Goal: Task Accomplishment & Management: Complete application form

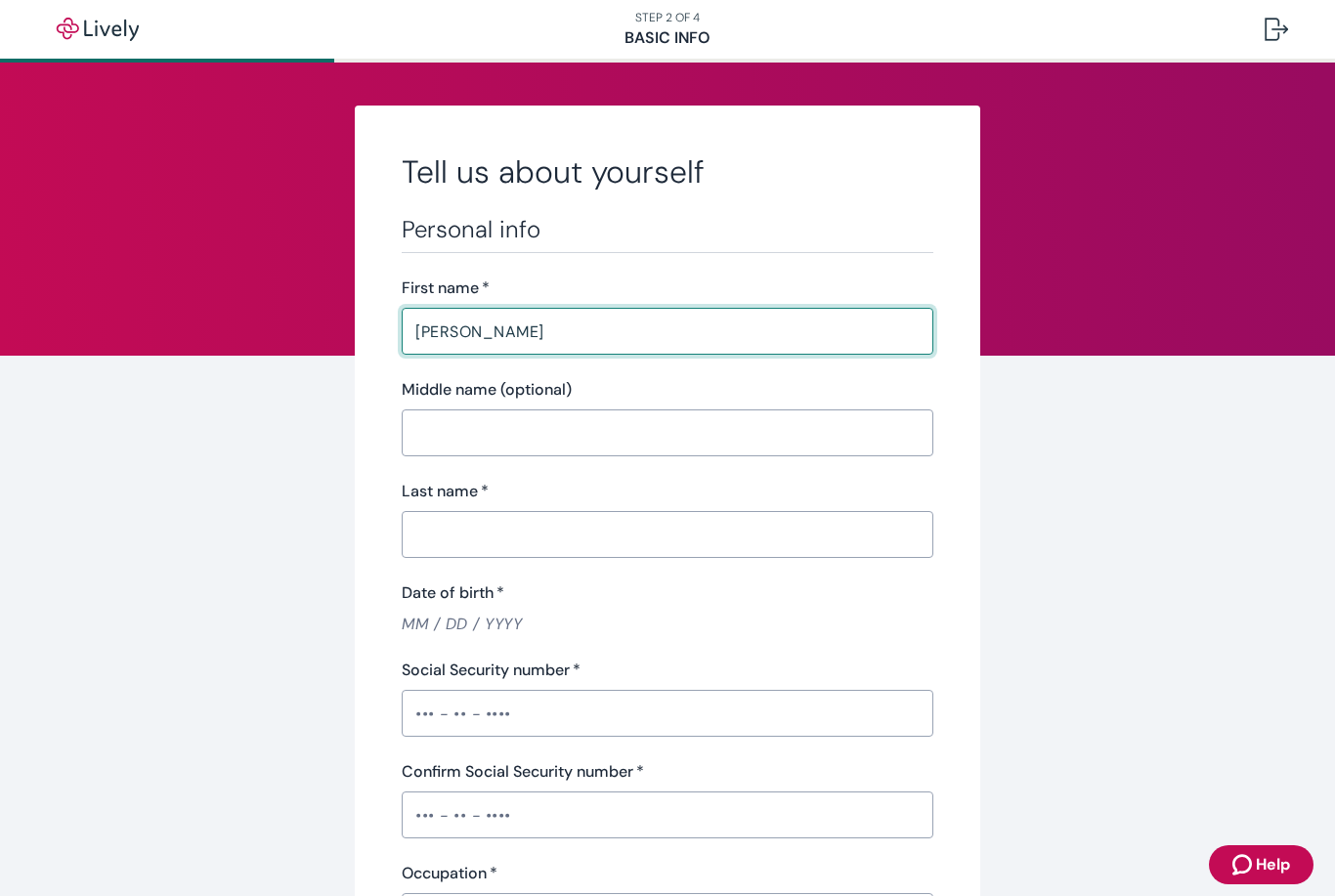
type input "[PERSON_NAME]"
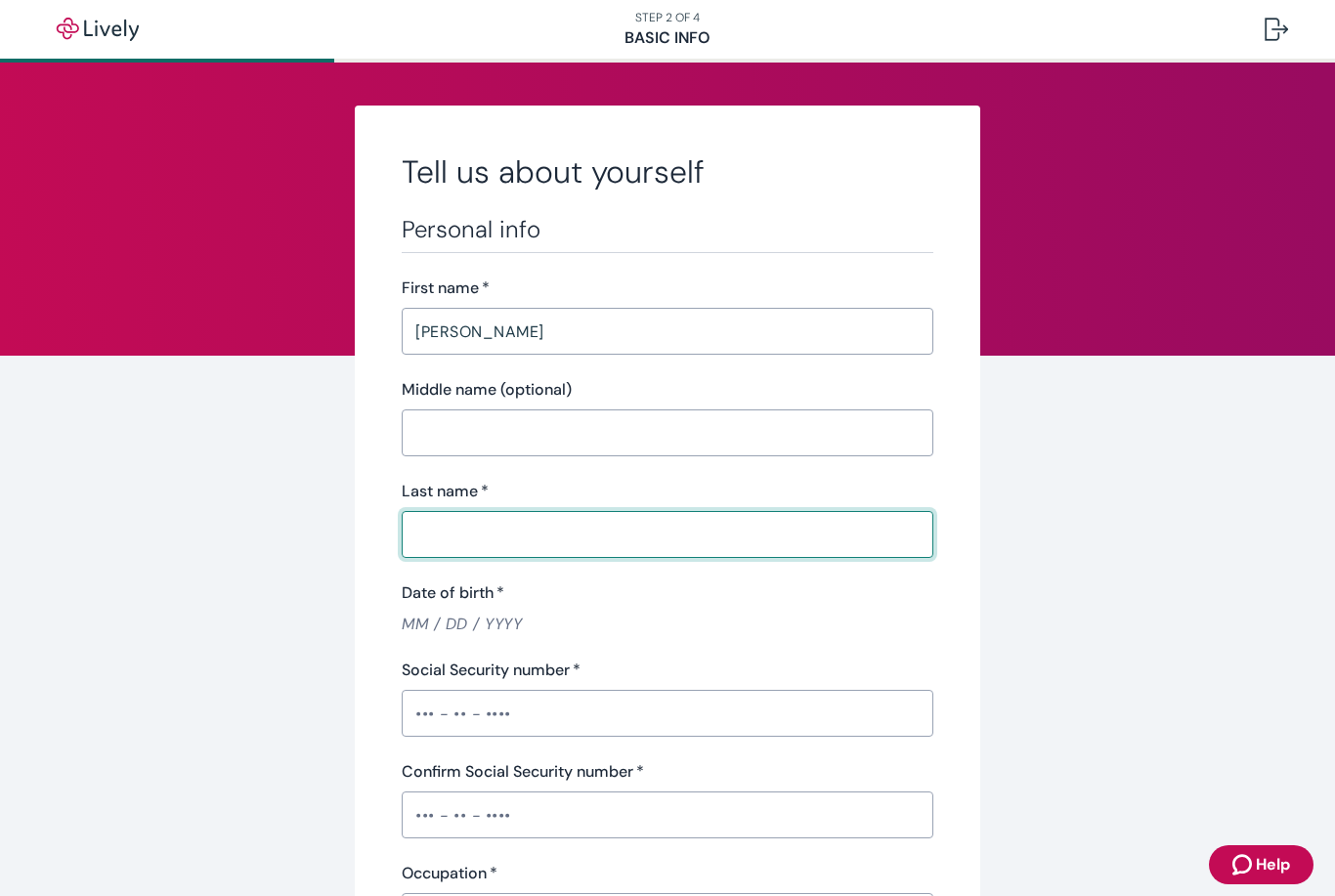
type input "t"
type input "[PERSON_NAME]"
click at [421, 620] on input "Date of birth   *" at bounding box center [668, 623] width 532 height 23
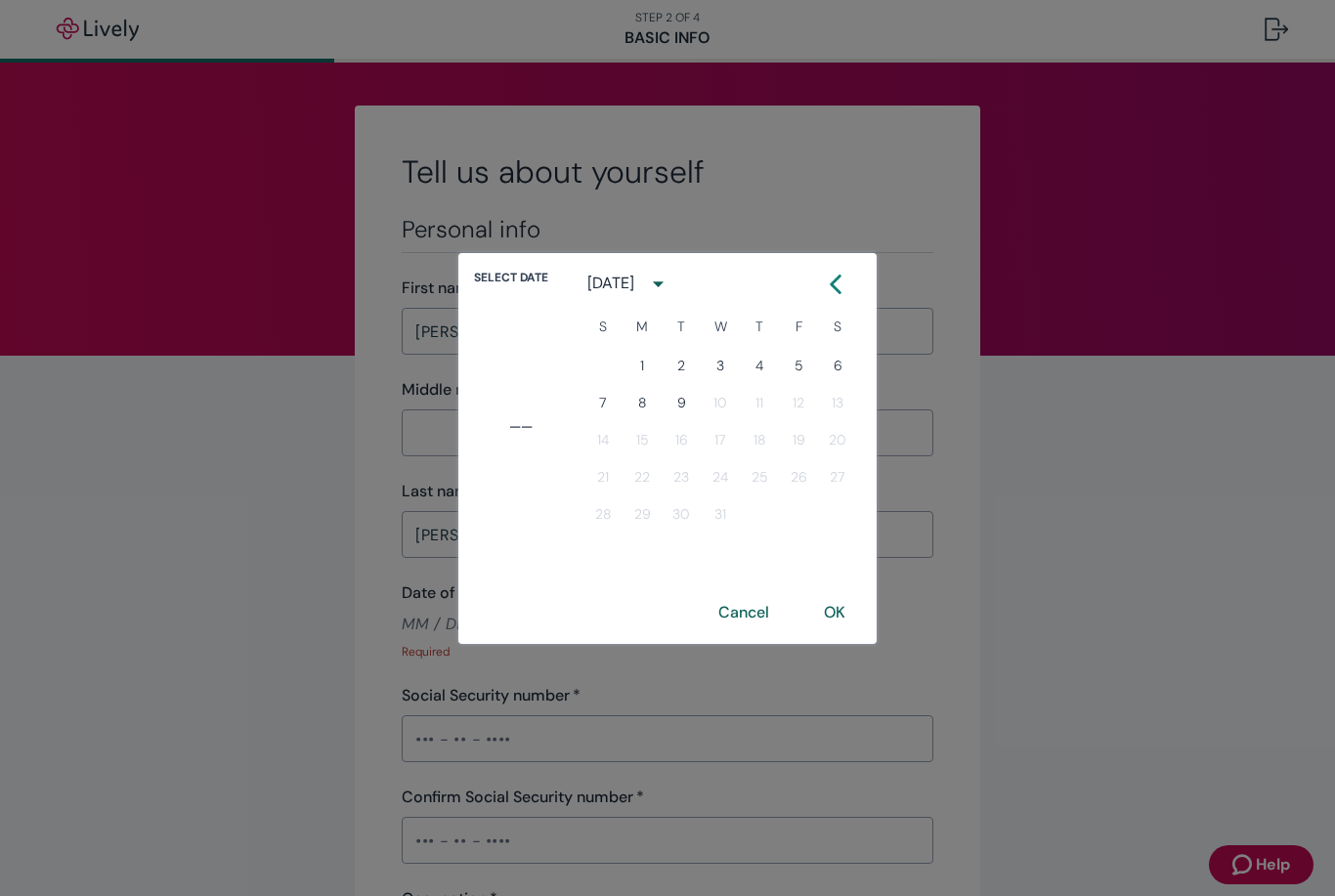
click at [671, 284] on icon "calendar view is open, switch to year view" at bounding box center [658, 284] width 27 height 26
click at [733, 531] on button "1976" at bounding box center [721, 531] width 71 height 35
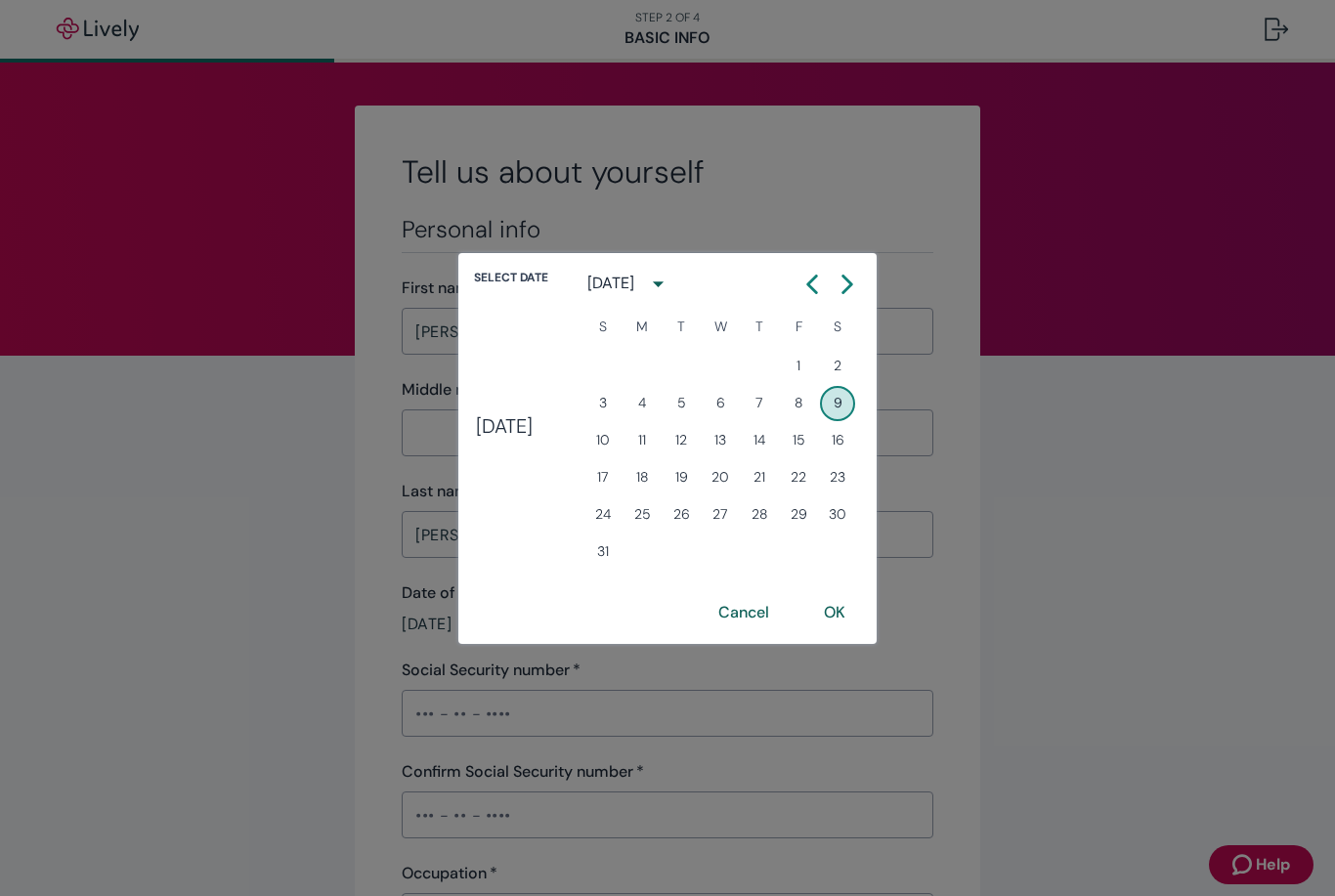
click at [856, 269] on button "Next month" at bounding box center [847, 285] width 35 height 35
click at [857, 286] on icon "Calendar right arrow" at bounding box center [847, 285] width 20 height 20
click at [816, 479] on button "24" at bounding box center [799, 478] width 35 height 35
type input "[DATE]"
click at [857, 615] on button "OK" at bounding box center [834, 612] width 69 height 47
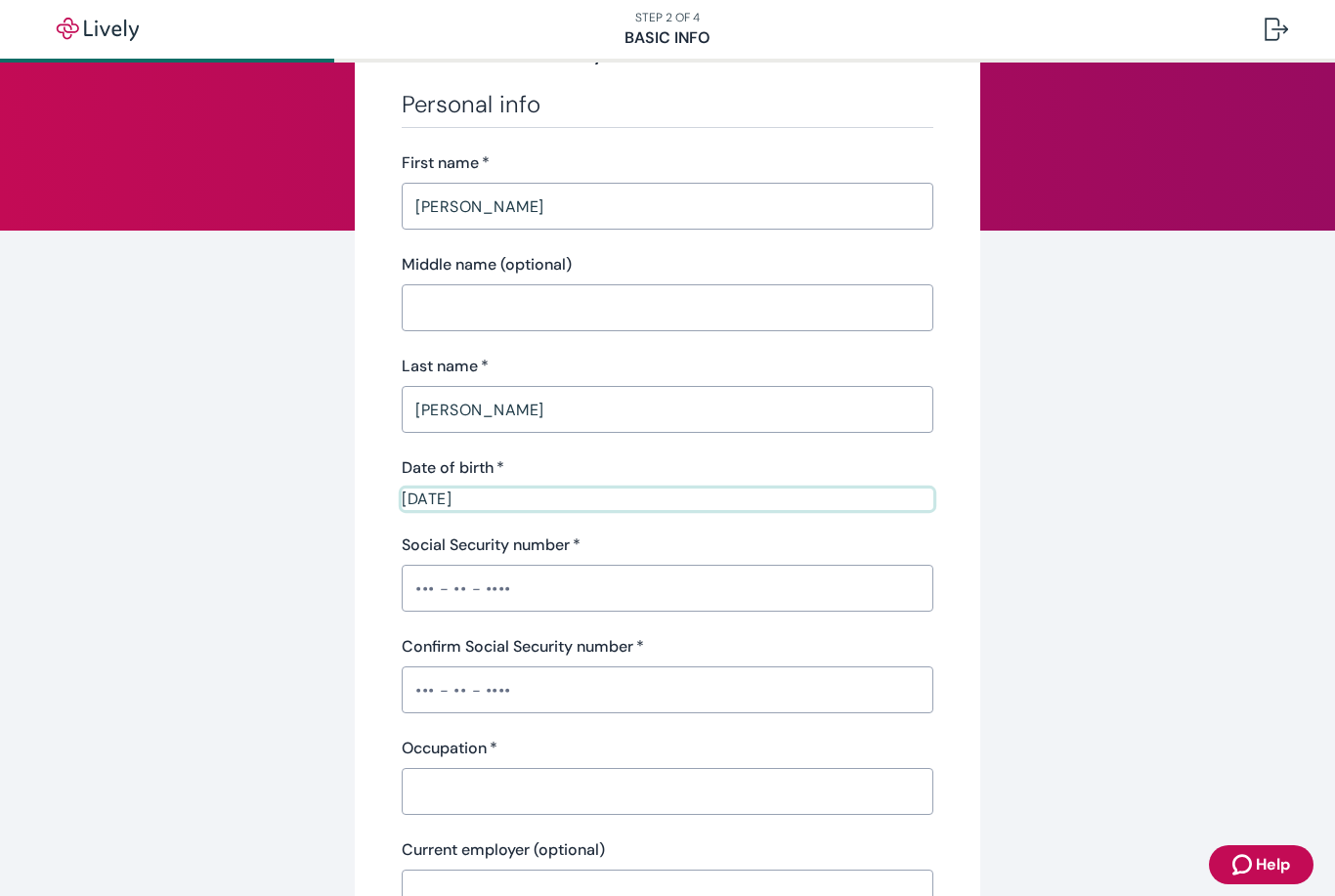
scroll to position [160, 0]
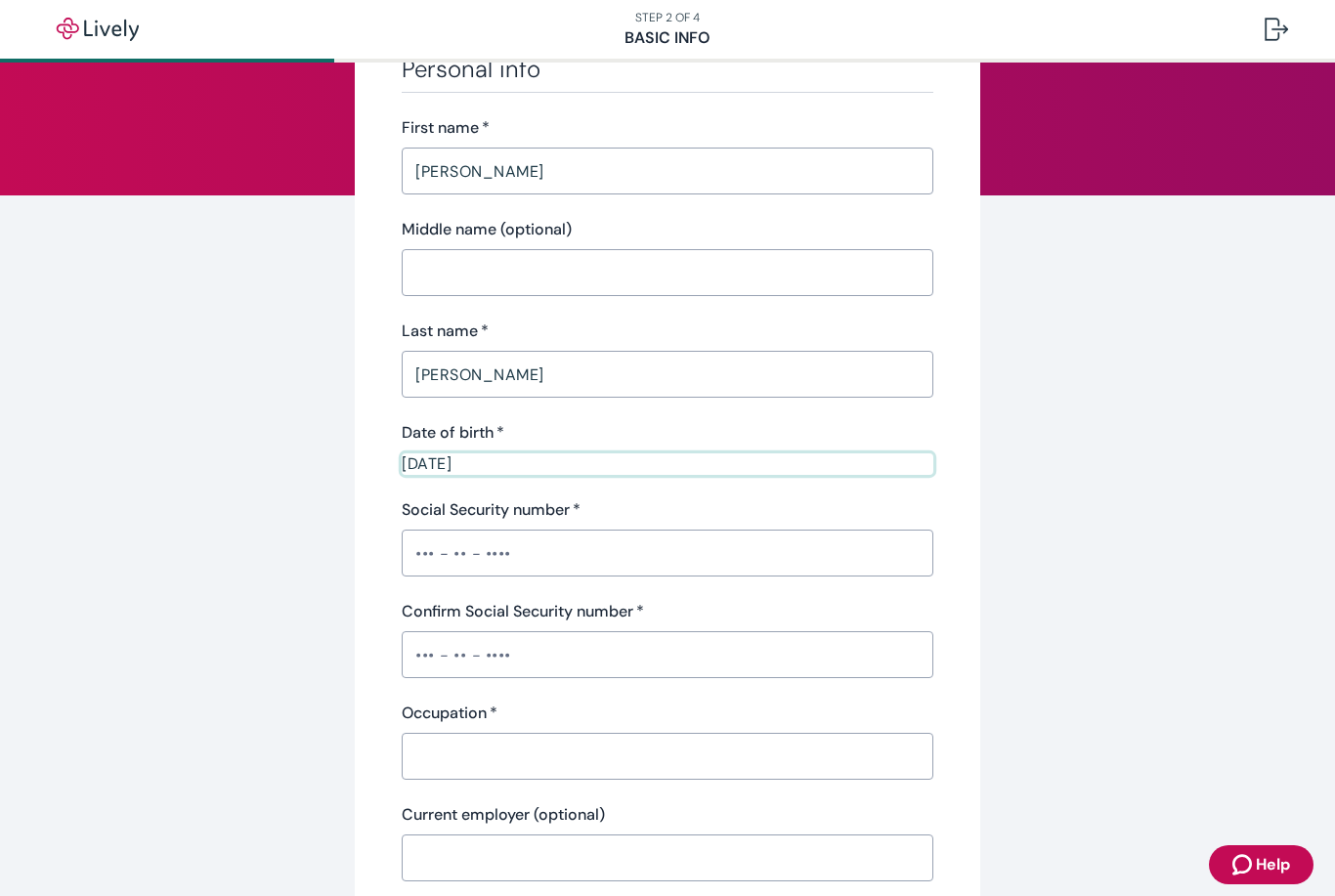
click at [433, 562] on input "Social Security number   *" at bounding box center [668, 553] width 532 height 39
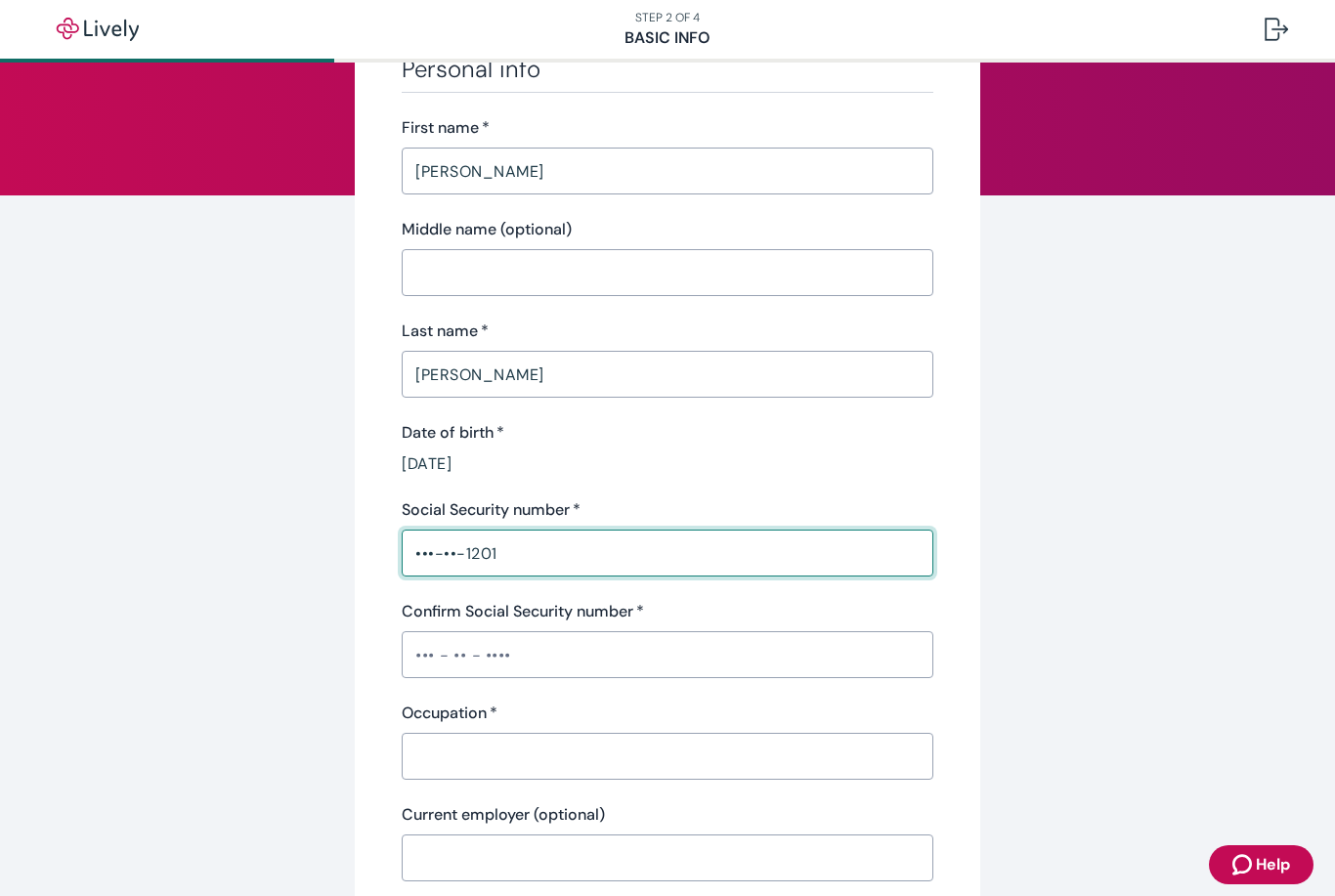
type input "•••-••-1201"
click at [432, 666] on input "Confirm Social Security number   *" at bounding box center [668, 655] width 532 height 39
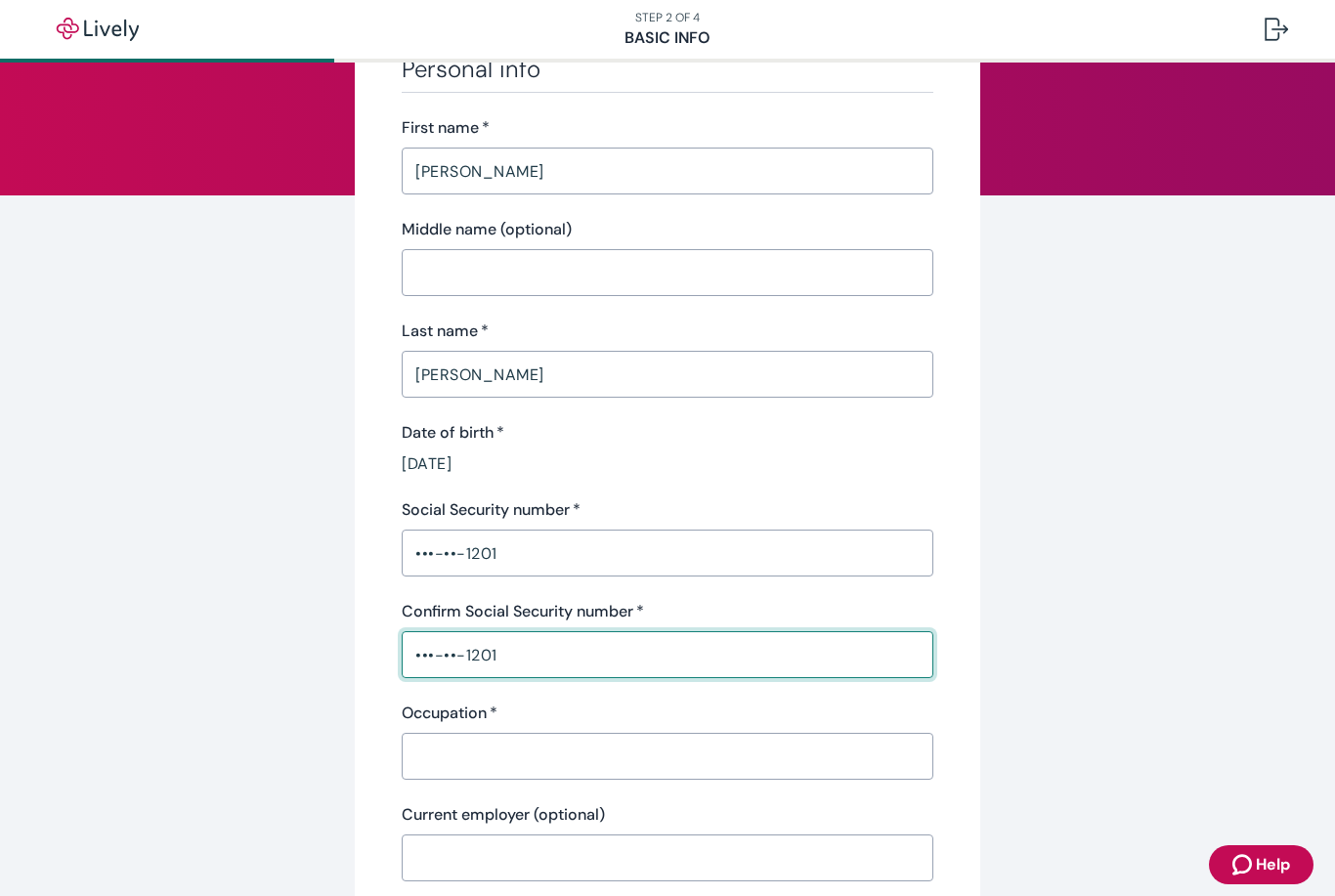
type input "•••-••-1201"
click at [490, 764] on input "Occupation   *" at bounding box center [668, 757] width 532 height 39
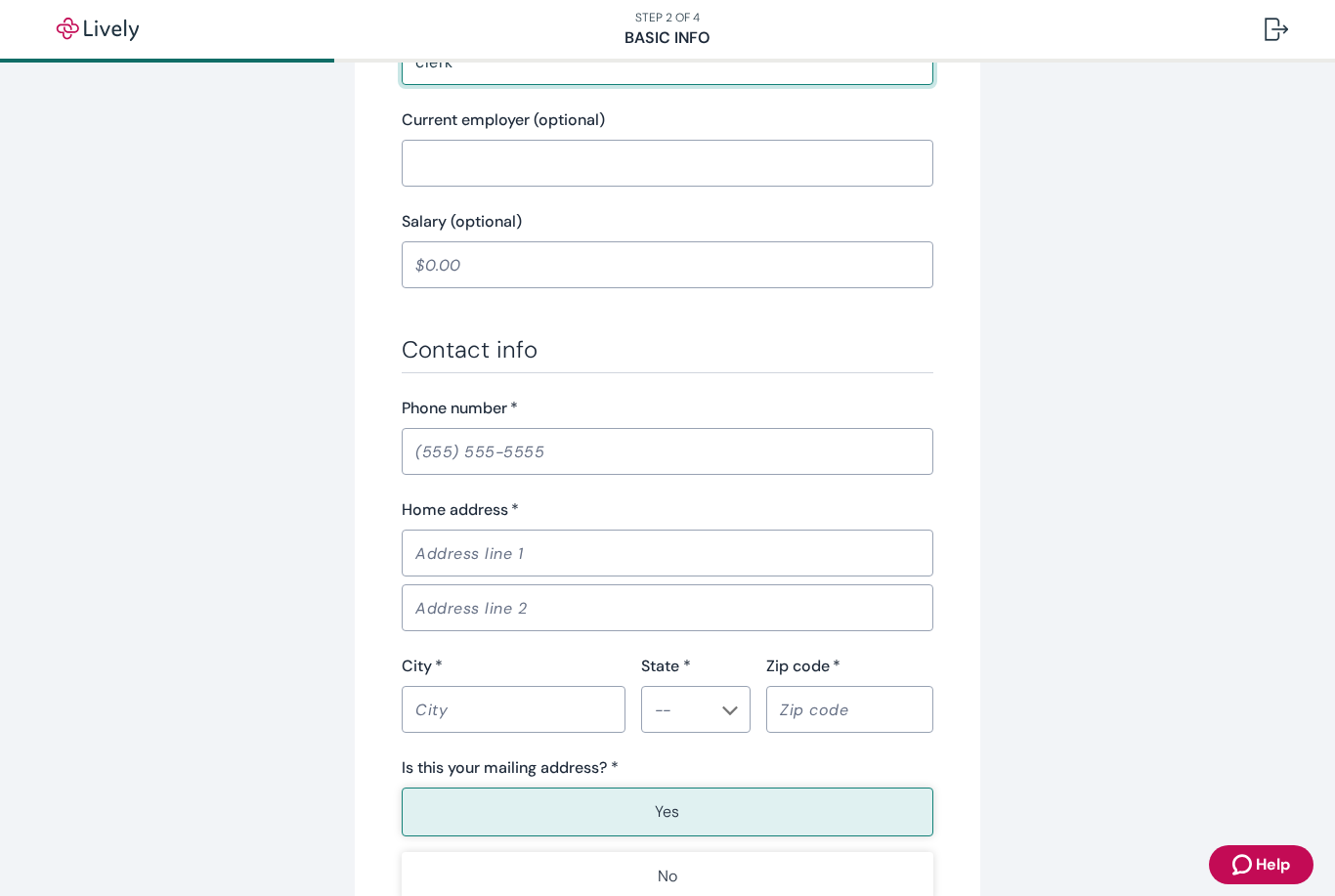
scroll to position [864, 0]
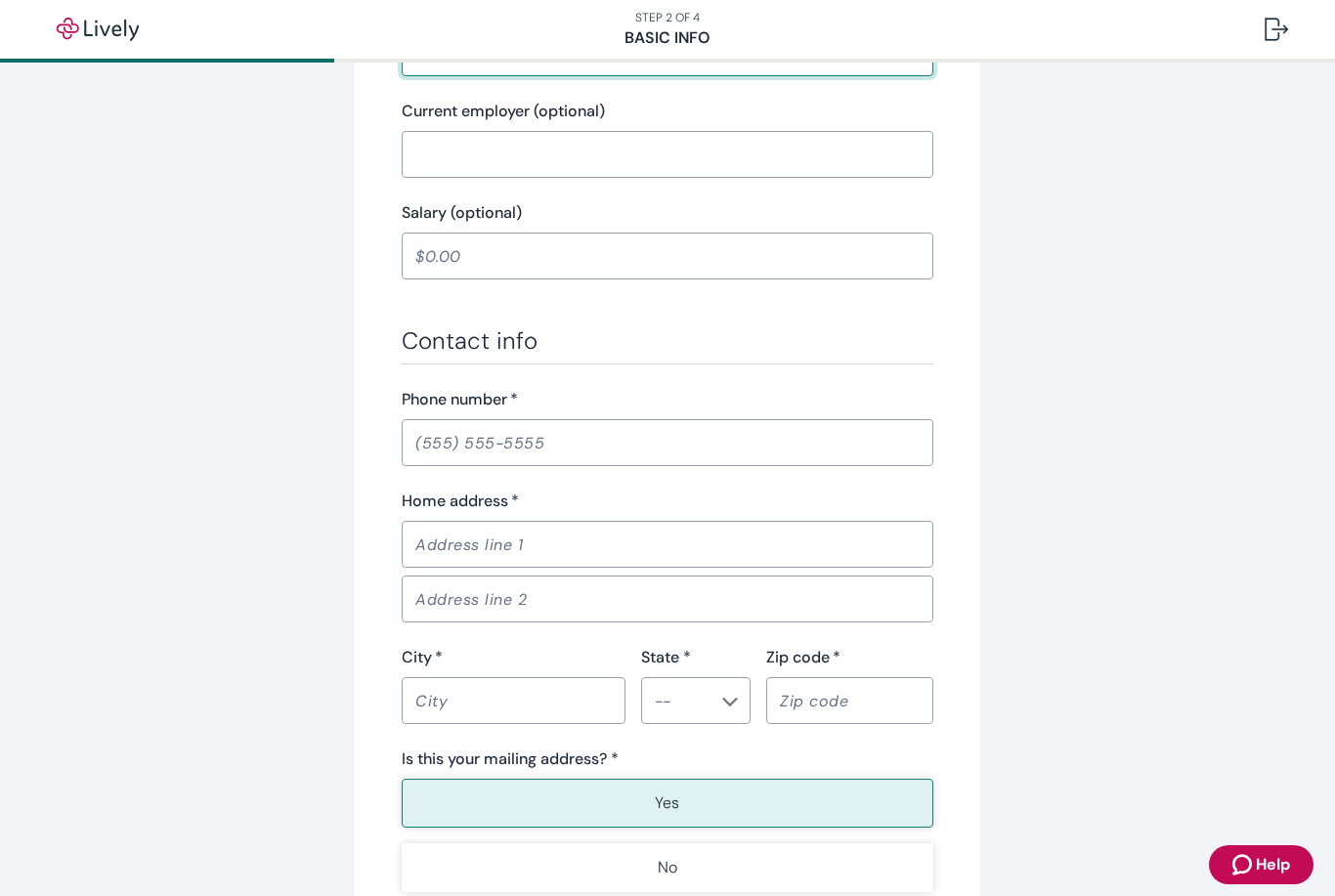
type input "clerk"
click at [438, 455] on input "Phone number   *" at bounding box center [668, 443] width 532 height 39
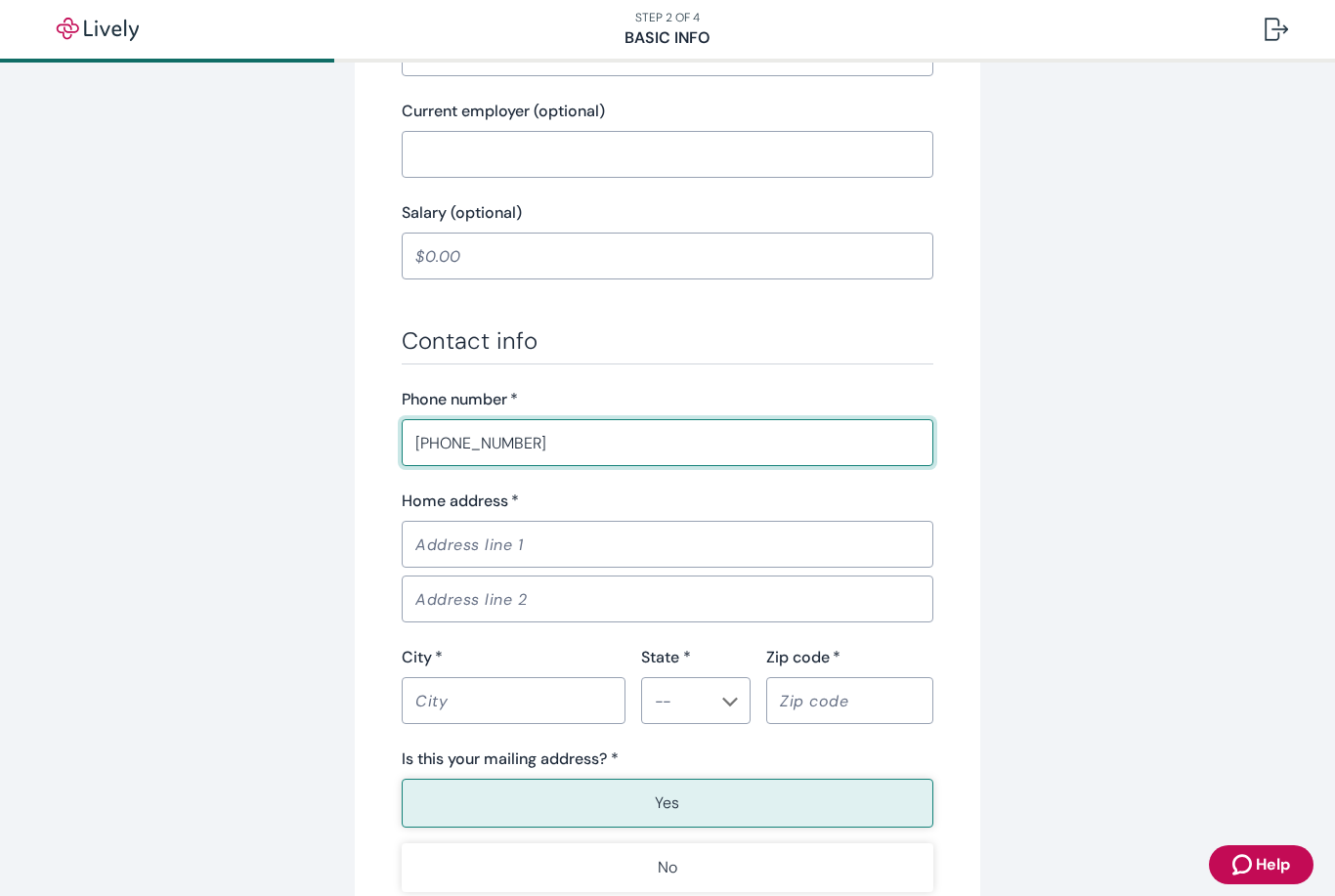
type input "[PHONE_NUMBER]"
click at [551, 561] on input "Home address   *" at bounding box center [668, 545] width 532 height 39
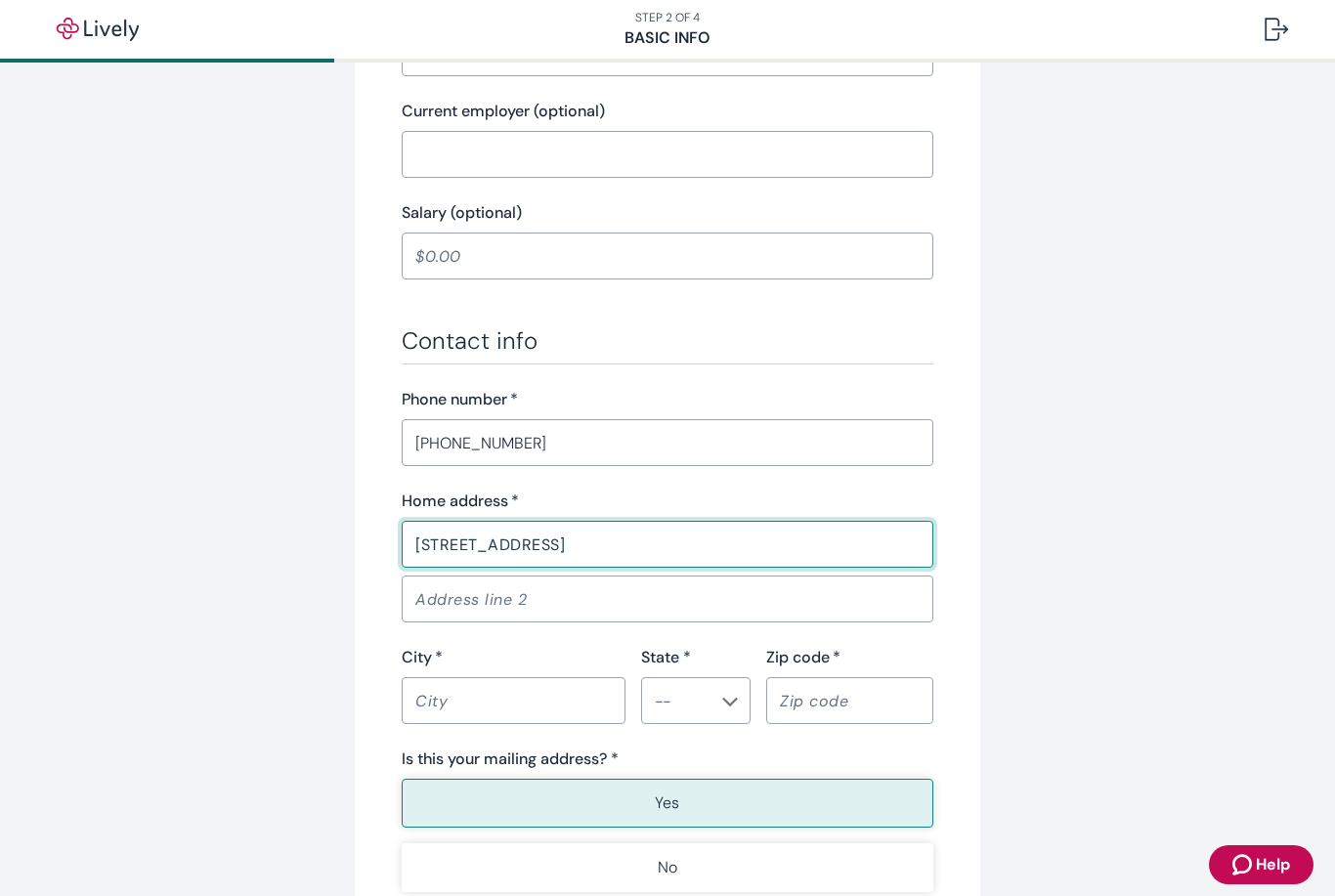
type input "[STREET_ADDRESS]"
click at [461, 706] on input "City   *" at bounding box center [513, 701] width 224 height 39
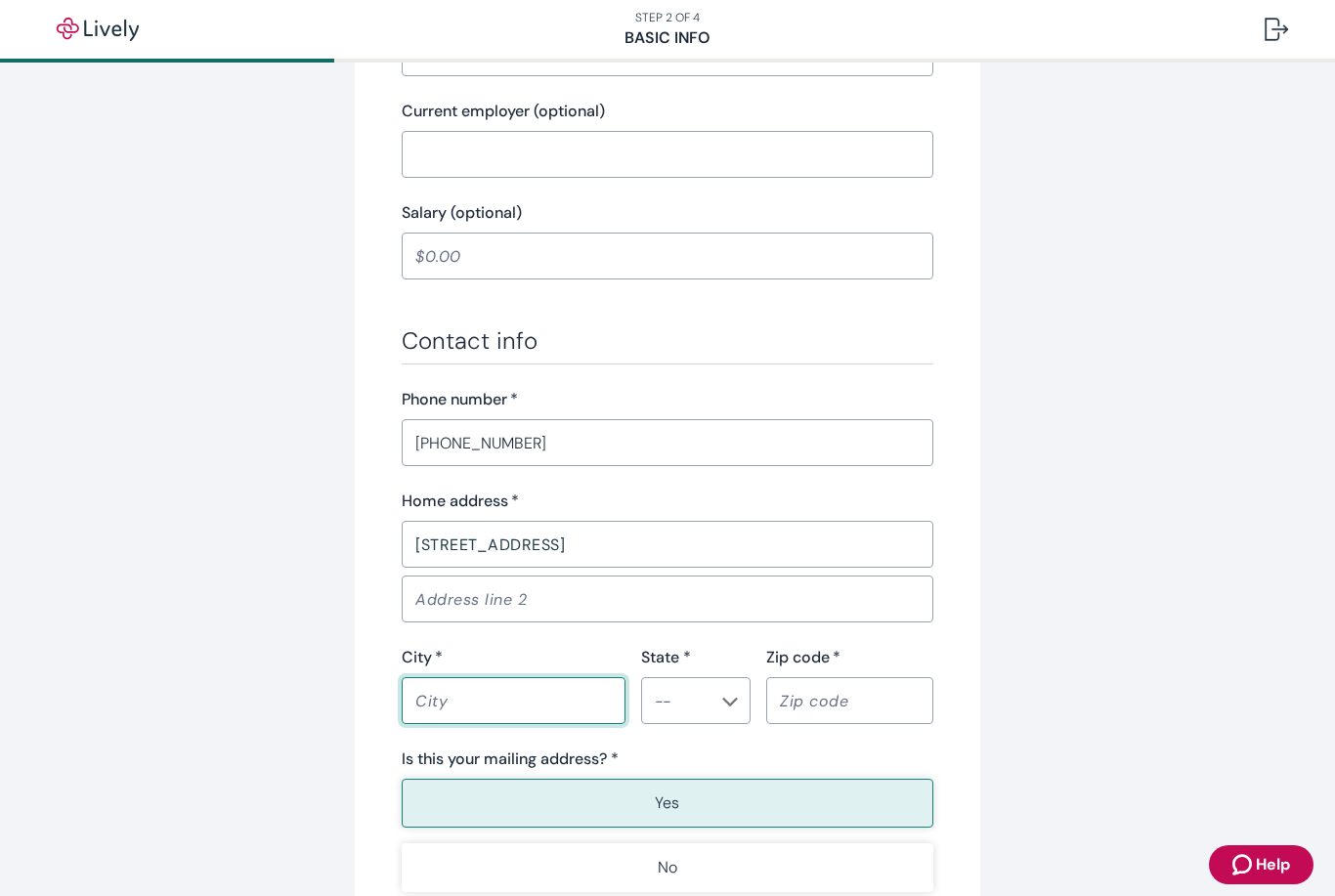
type input "b"
type input "Belcourt"
click at [690, 689] on input "State *" at bounding box center [679, 701] width 66 height 27
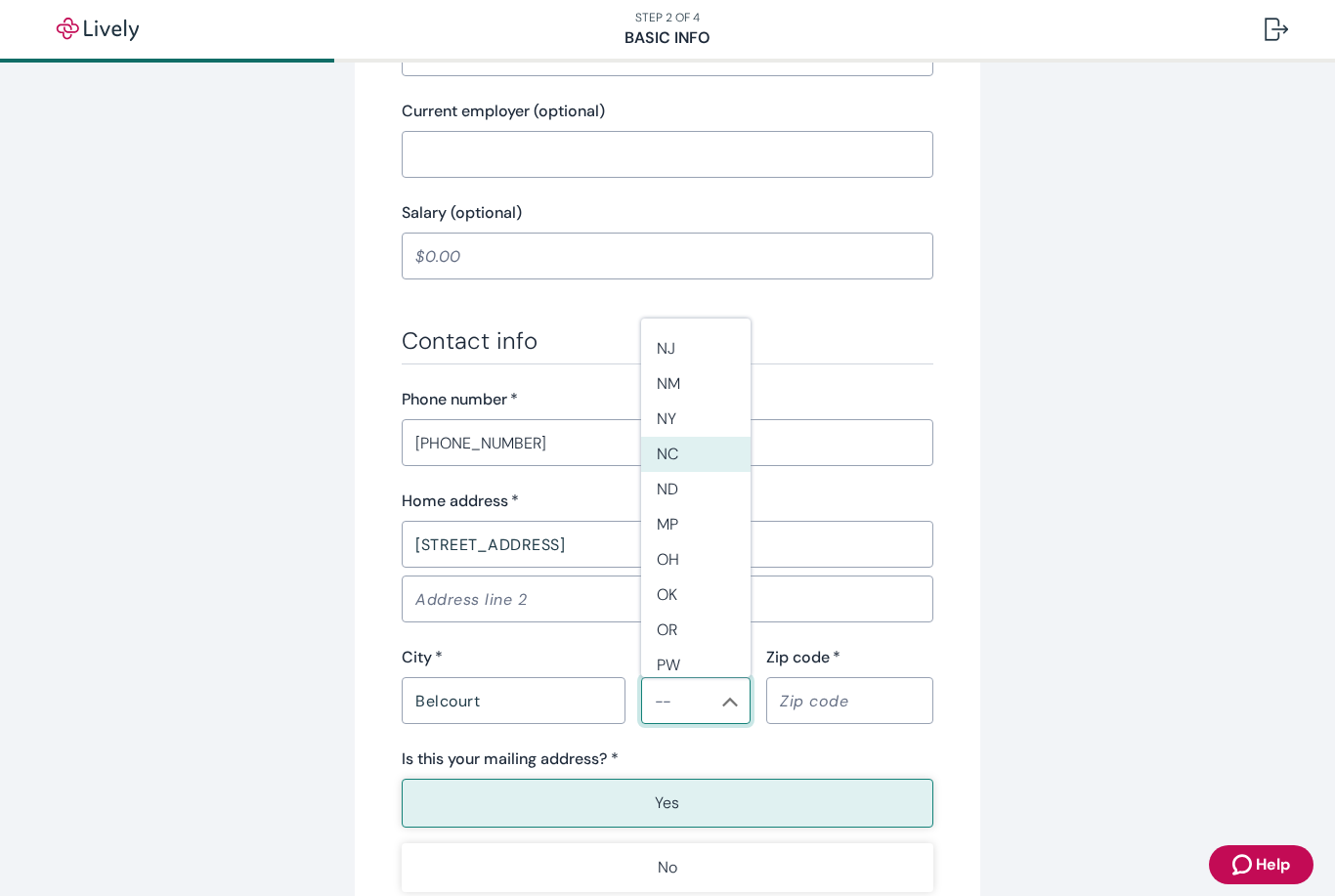
scroll to position [1190, 0]
click at [694, 473] on li "ND" at bounding box center [696, 491] width 110 height 35
type input "ND"
click at [819, 688] on input "Zip code   *" at bounding box center [850, 701] width 167 height 39
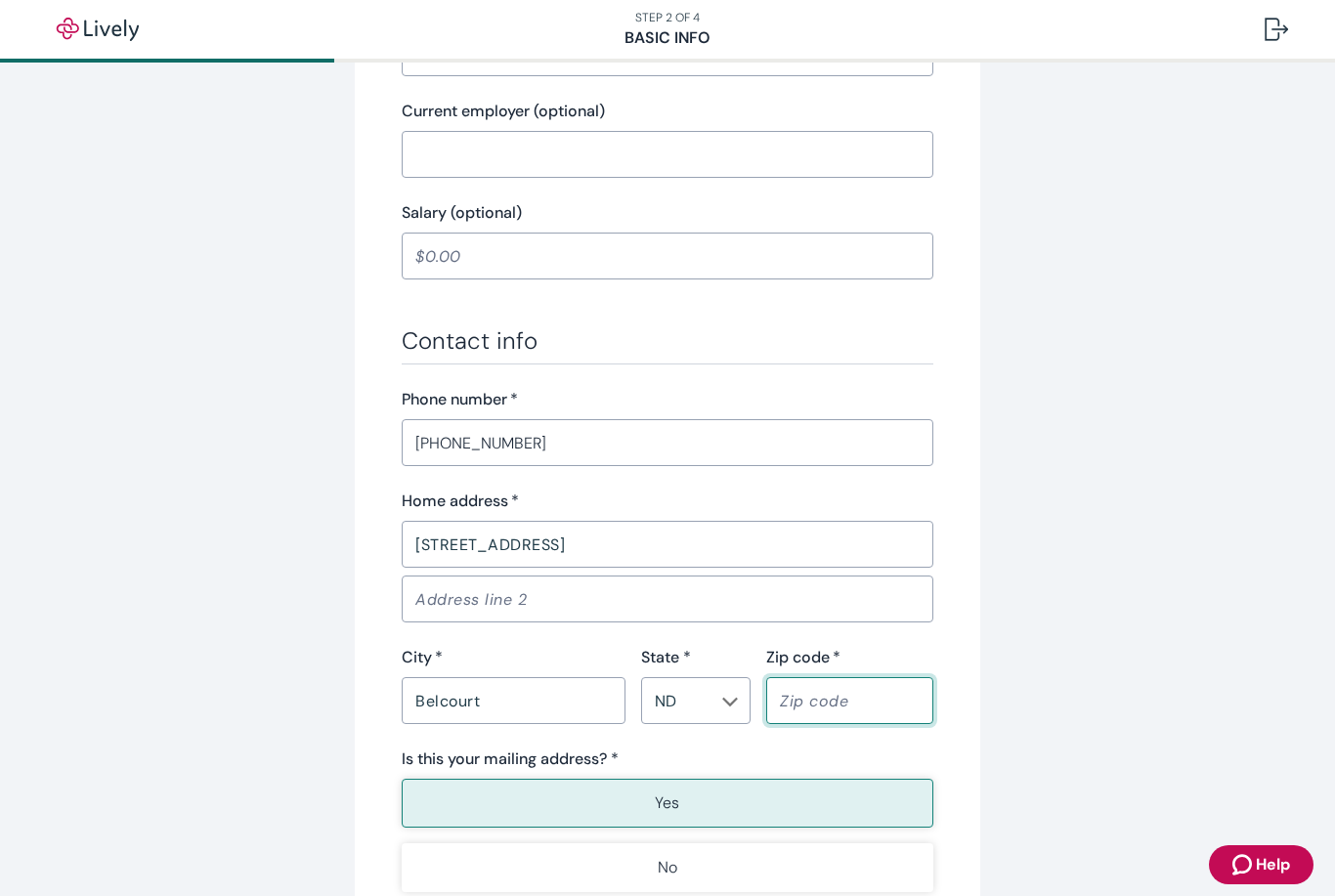
type input "58316"
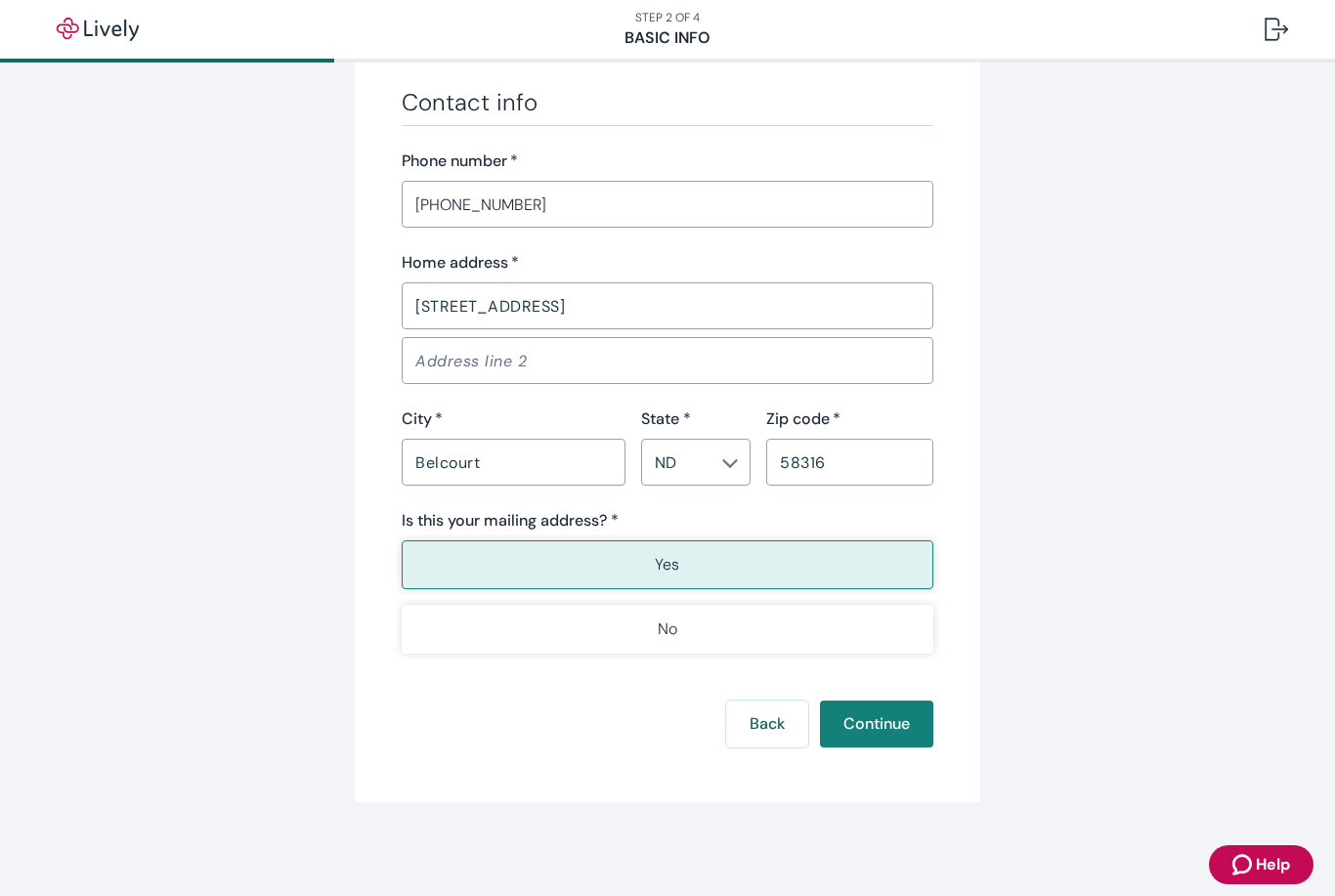
scroll to position [1102, 0]
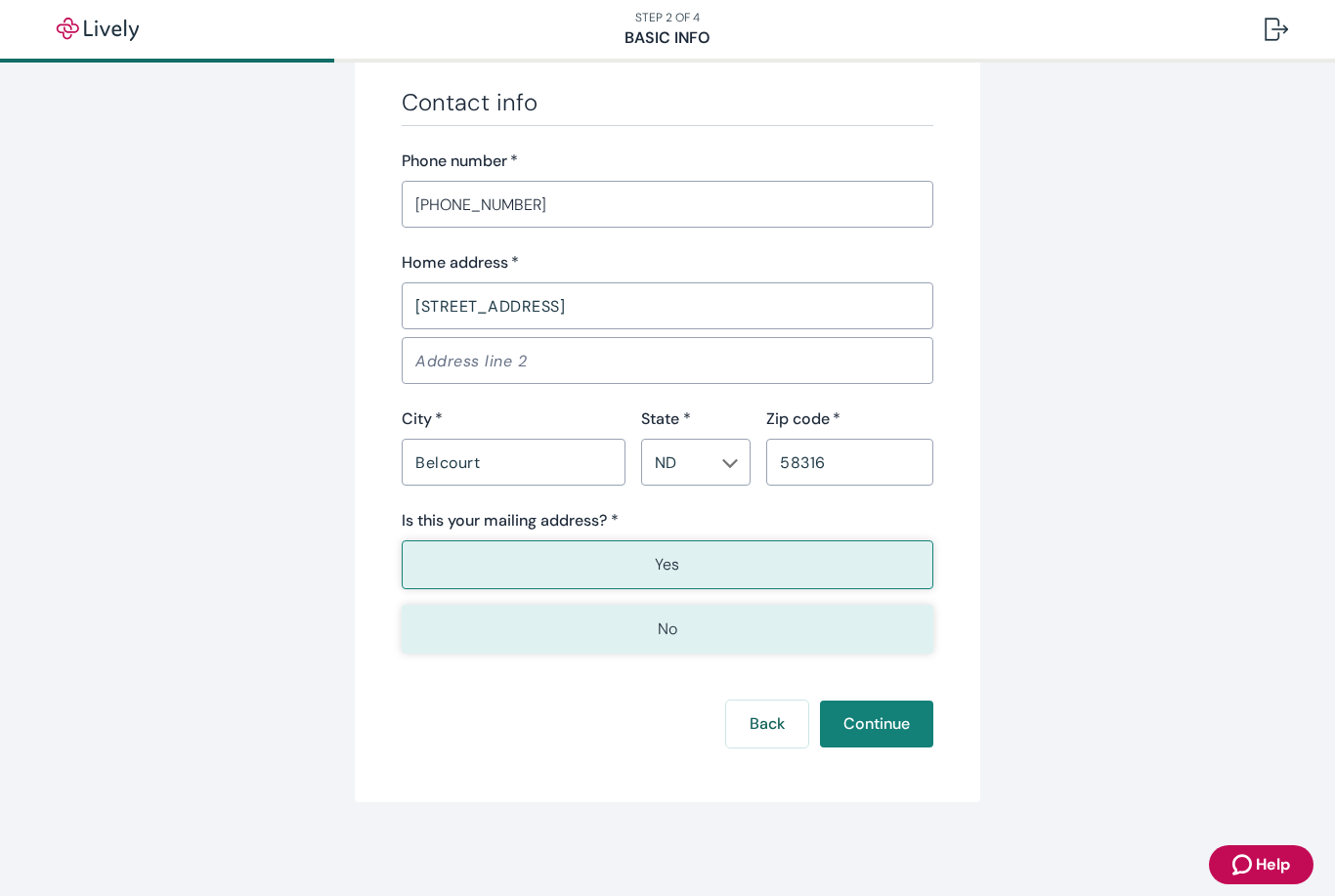
click at [671, 649] on button "No" at bounding box center [668, 629] width 532 height 49
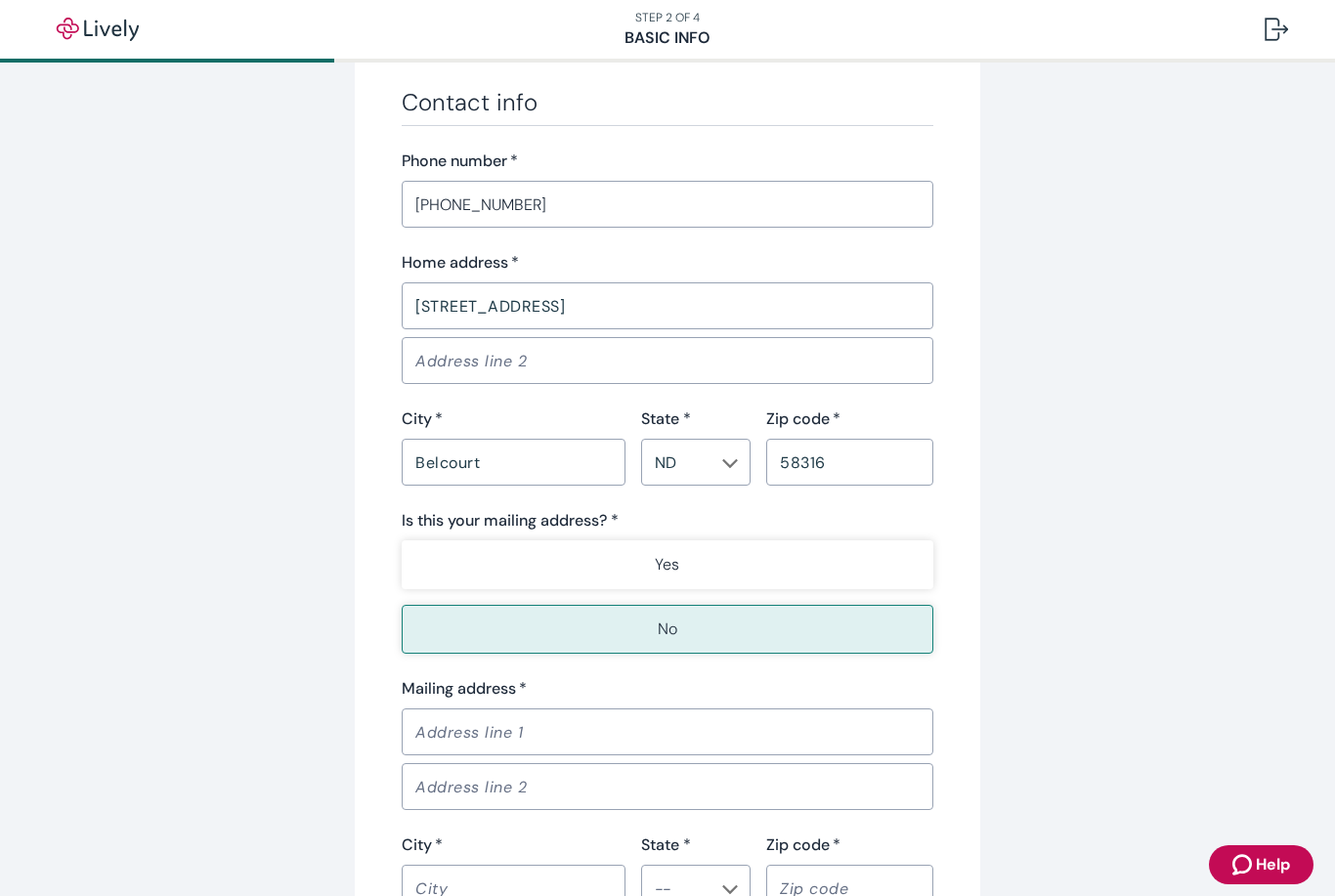
click at [526, 738] on input "Mailing address   *" at bounding box center [668, 732] width 532 height 39
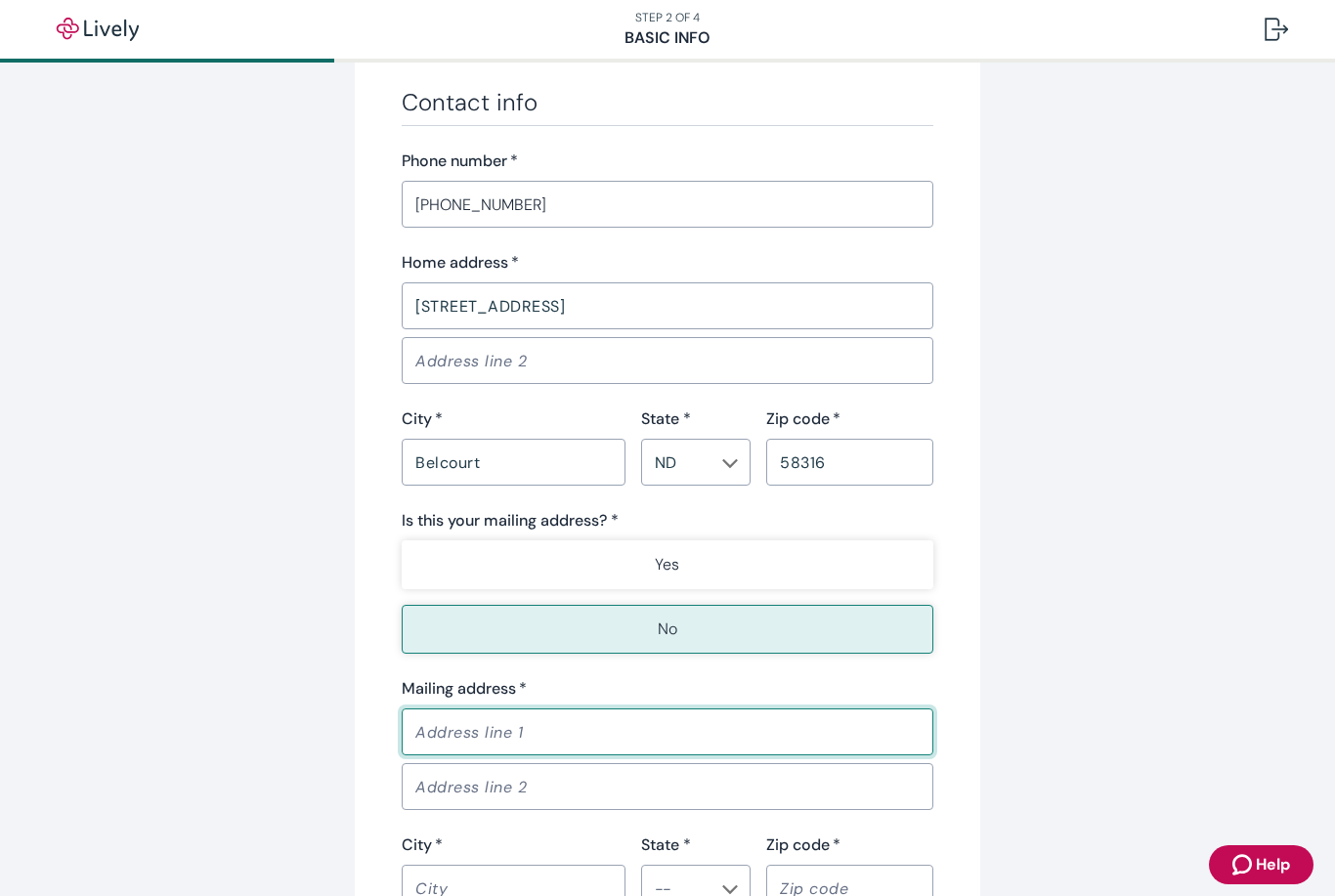
type input "PO Box 1514"
type input "Belcourt"
type input "ND"
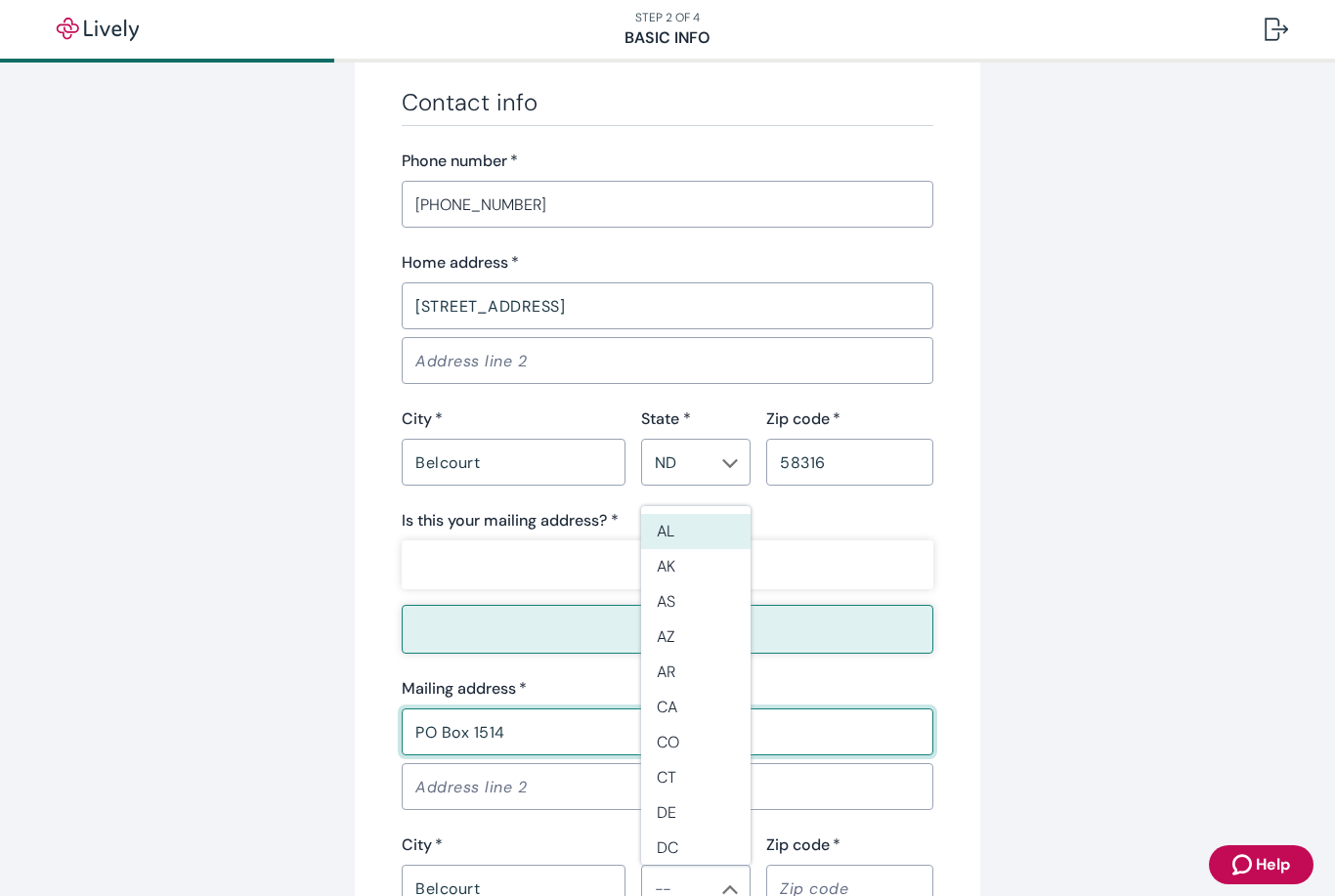
type input "ND"
type input "58316"
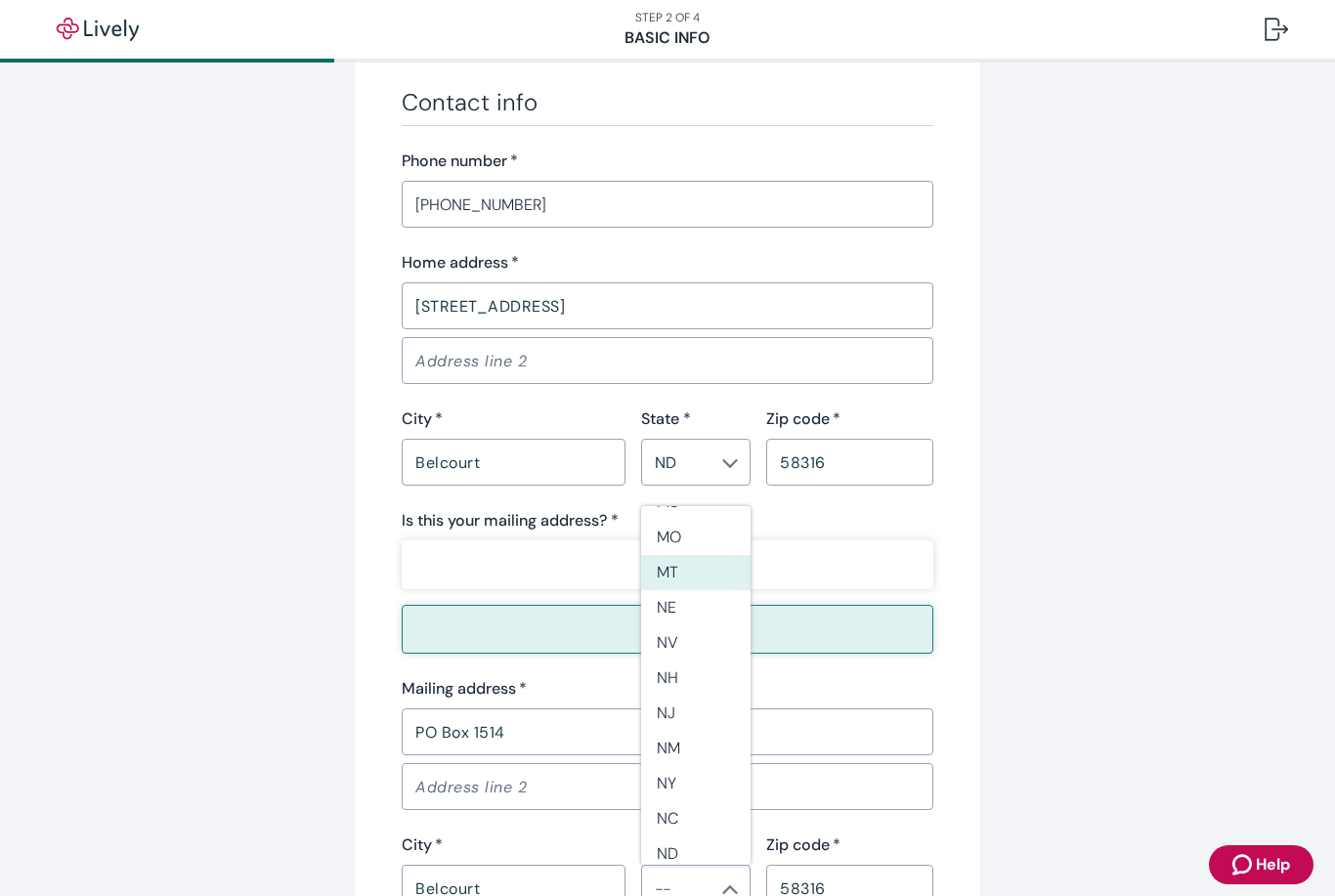
scroll to position [1018, 0]
click at [702, 833] on li "ND" at bounding box center [696, 851] width 110 height 35
type input "ND"
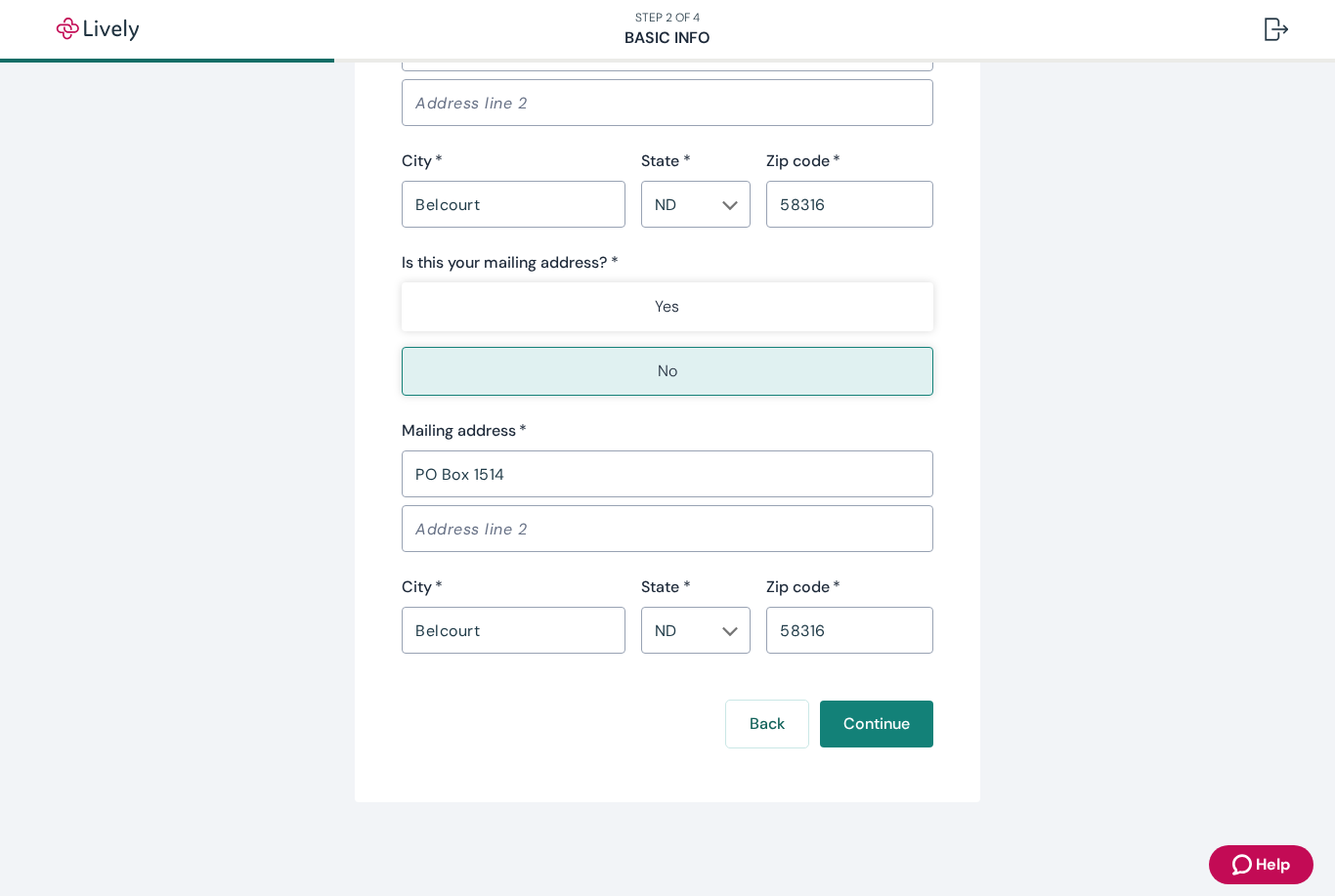
scroll to position [1360, 0]
click at [897, 720] on button "Continue" at bounding box center [877, 724] width 114 height 47
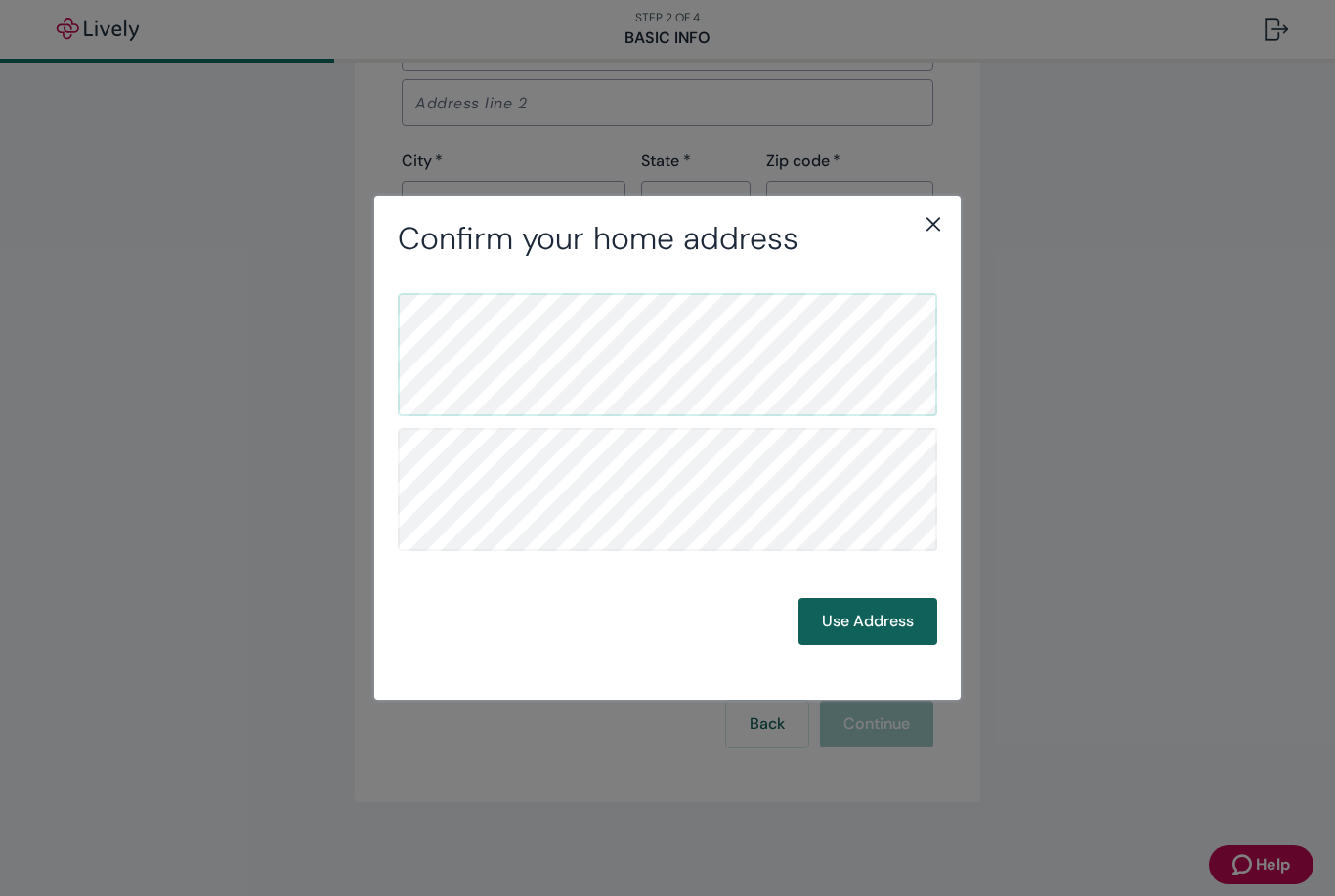
click at [881, 622] on button "Use Address" at bounding box center [868, 621] width 138 height 47
click at [869, 621] on button "Use Address" at bounding box center [868, 621] width 138 height 47
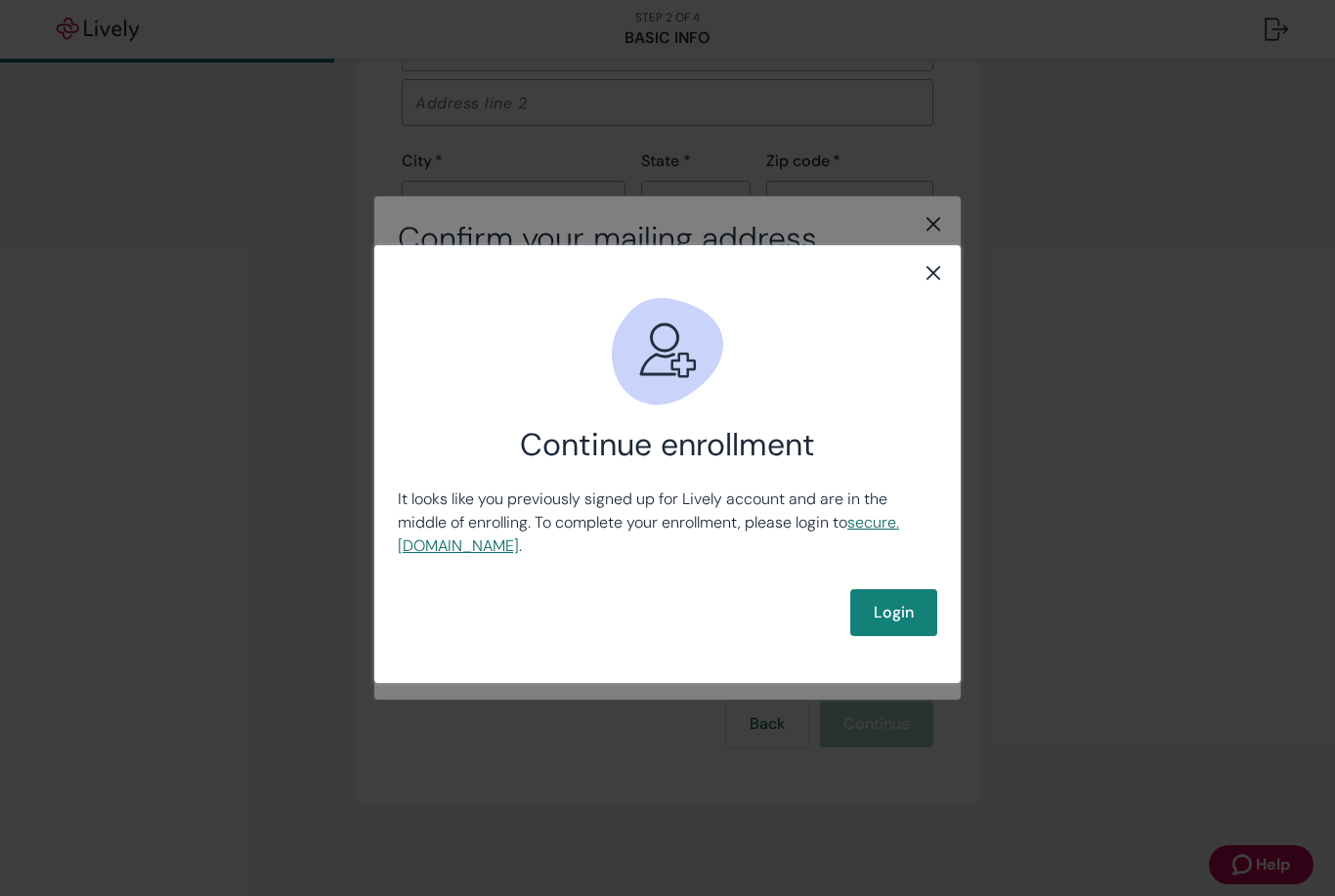
click at [477, 554] on link "secure .[DOMAIN_NAME]" at bounding box center [648, 534] width 502 height 44
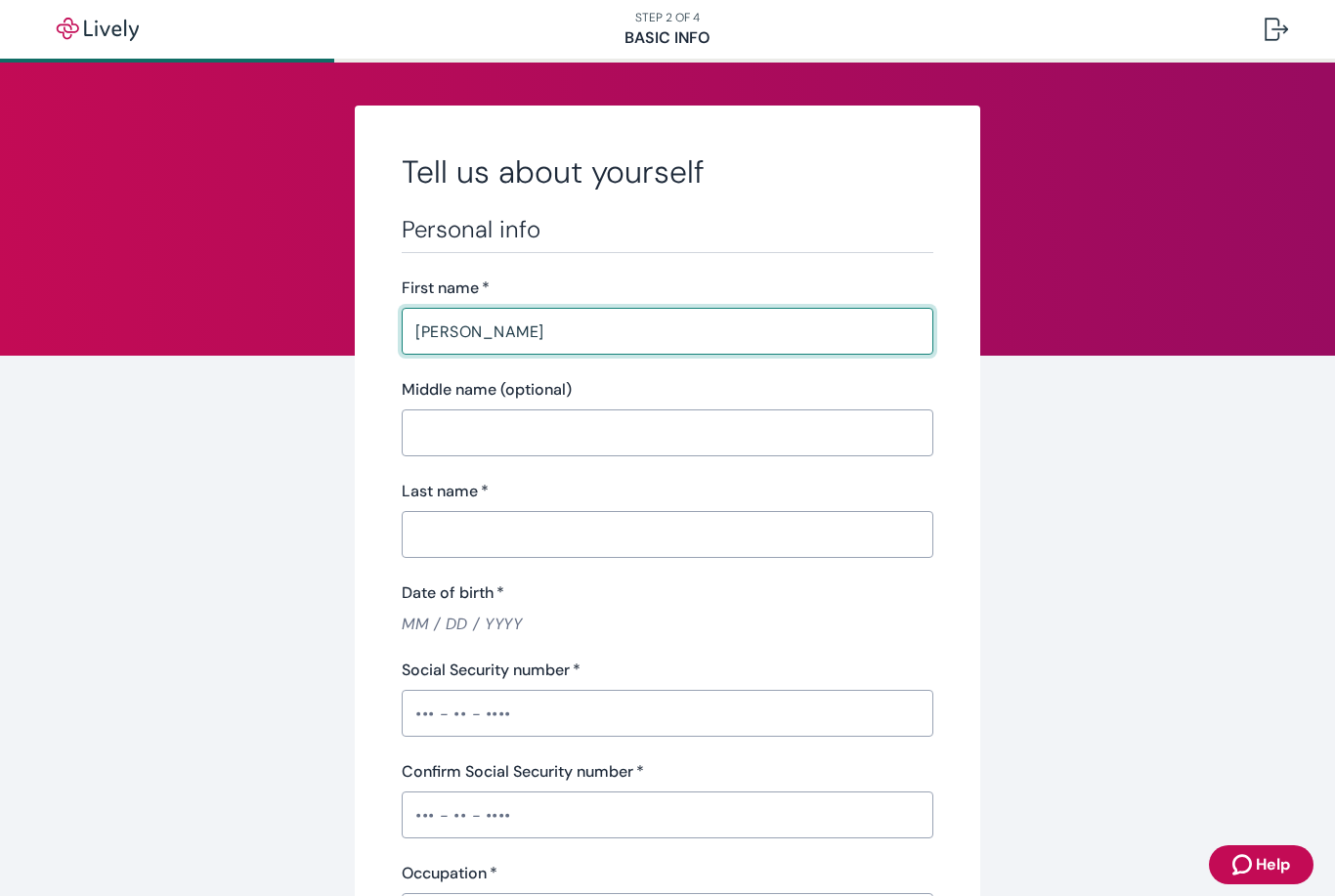
type input "[PERSON_NAME]"
click at [550, 553] on input "Last name   *" at bounding box center [668, 535] width 532 height 39
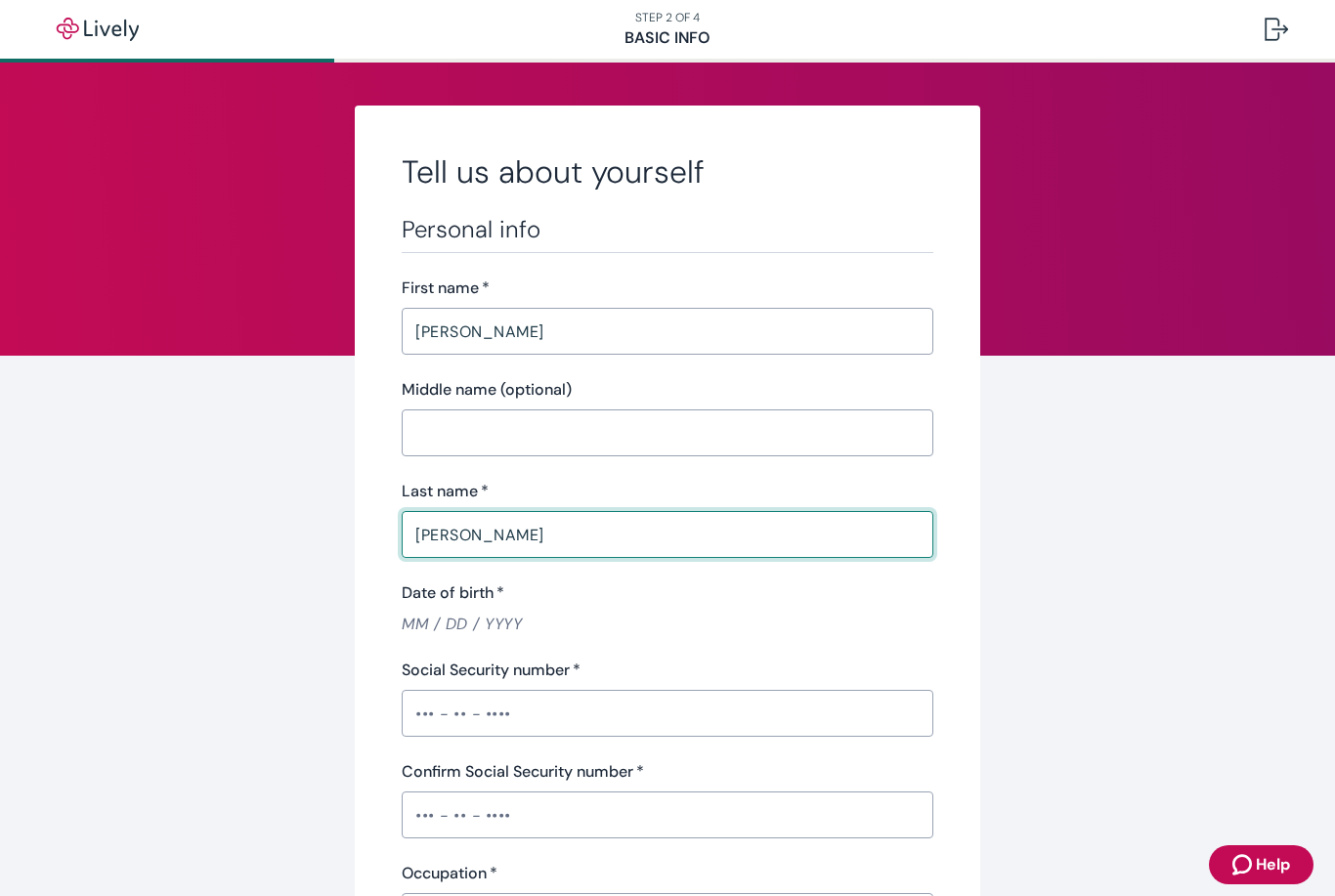
type input "[PERSON_NAME]"
click at [426, 715] on input "Social Security number   *" at bounding box center [668, 713] width 532 height 39
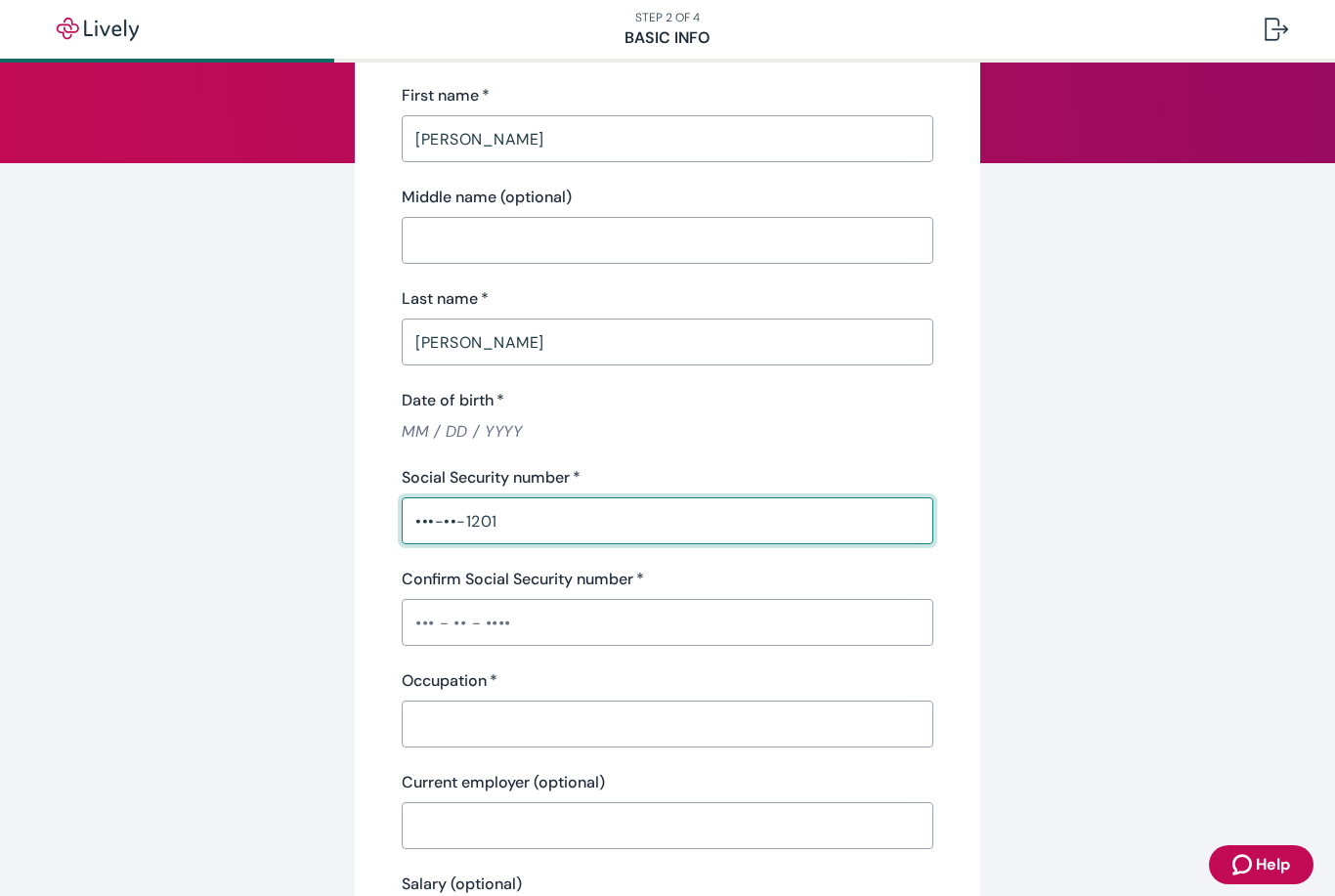
scroll to position [196, 0]
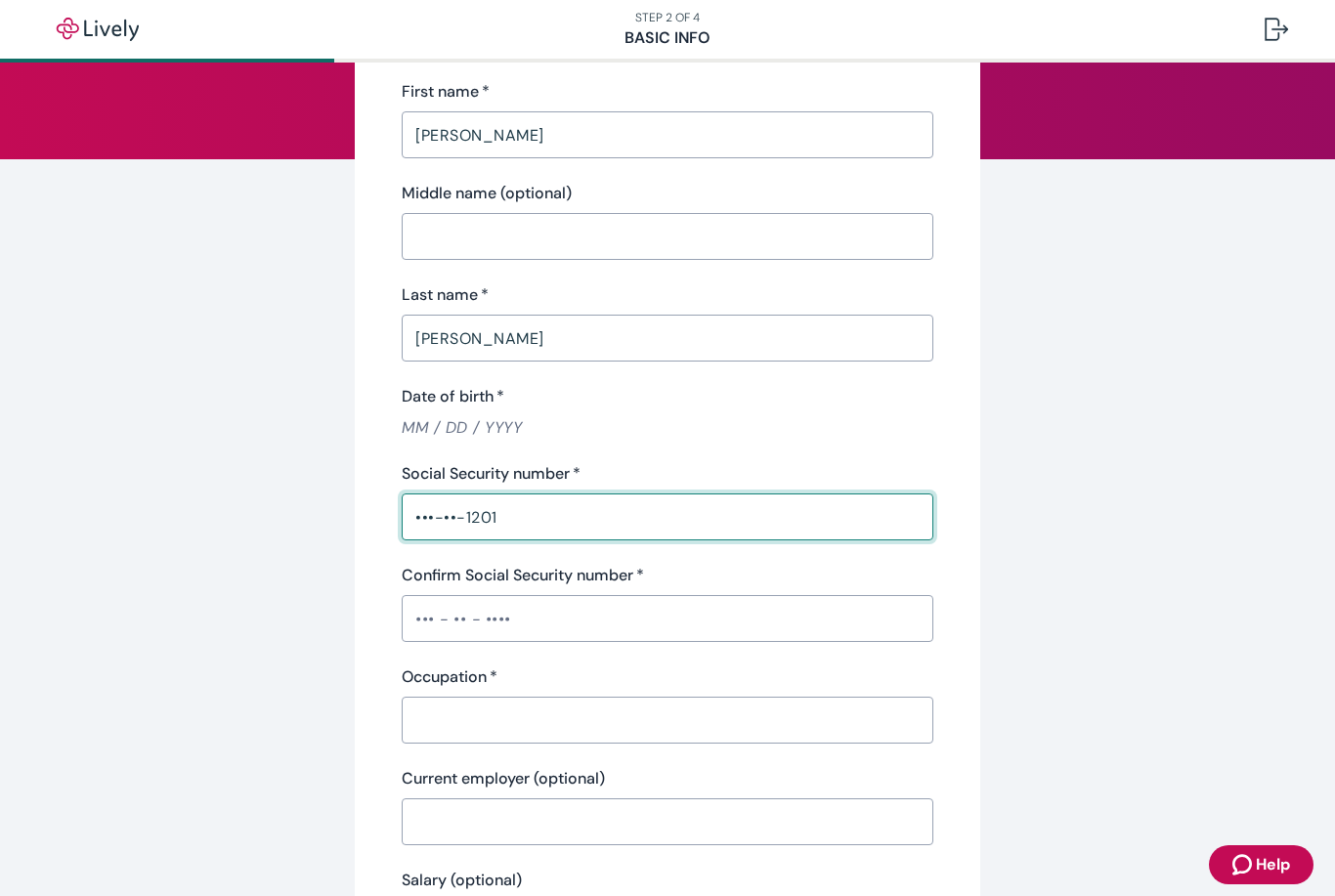
type input "•••-••-1201"
click at [465, 627] on input "Confirm Social Security number   *" at bounding box center [668, 618] width 532 height 39
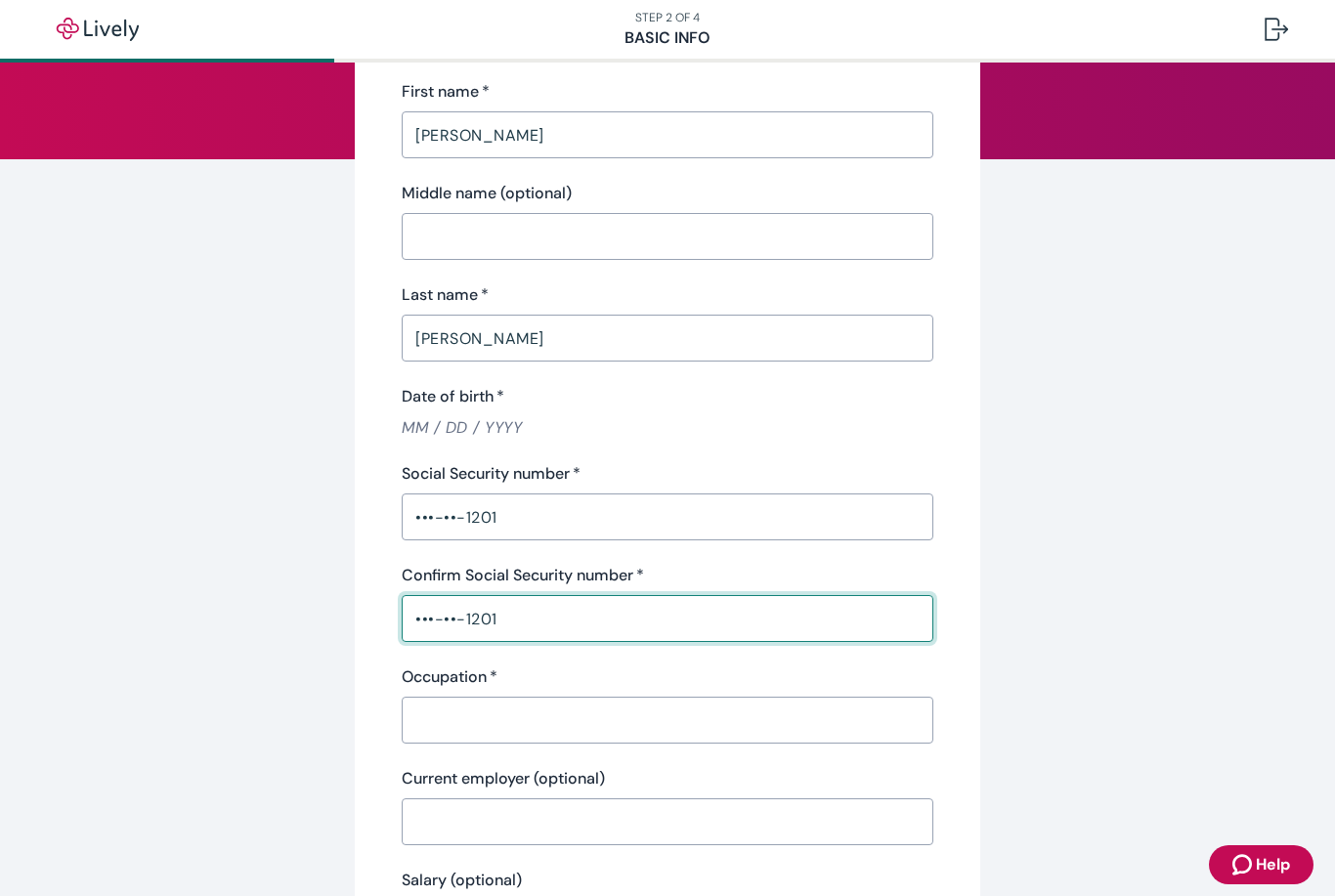
type input "•••-••-1201"
click at [472, 712] on input "Occupation   *" at bounding box center [668, 720] width 532 height 39
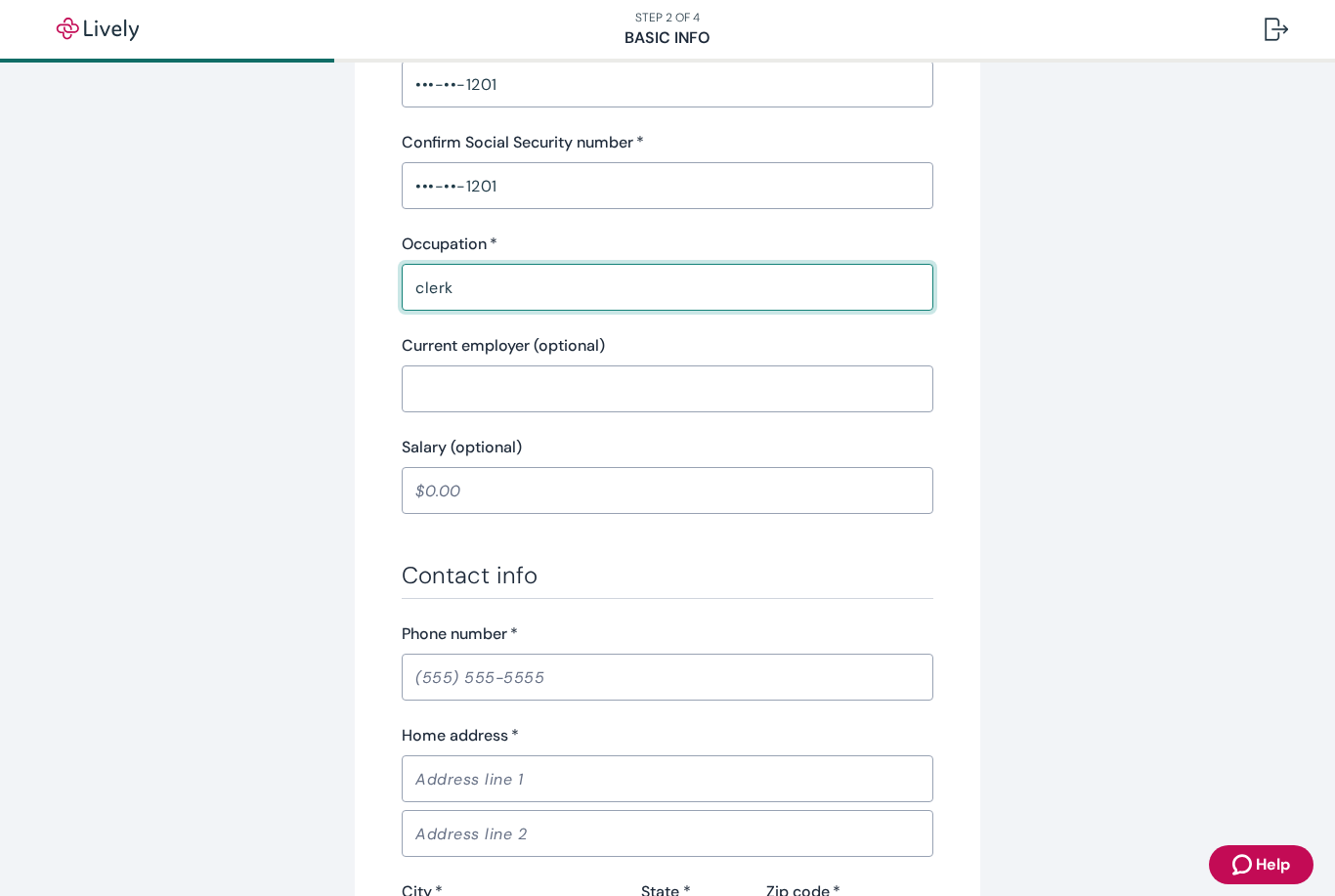
scroll to position [644, 0]
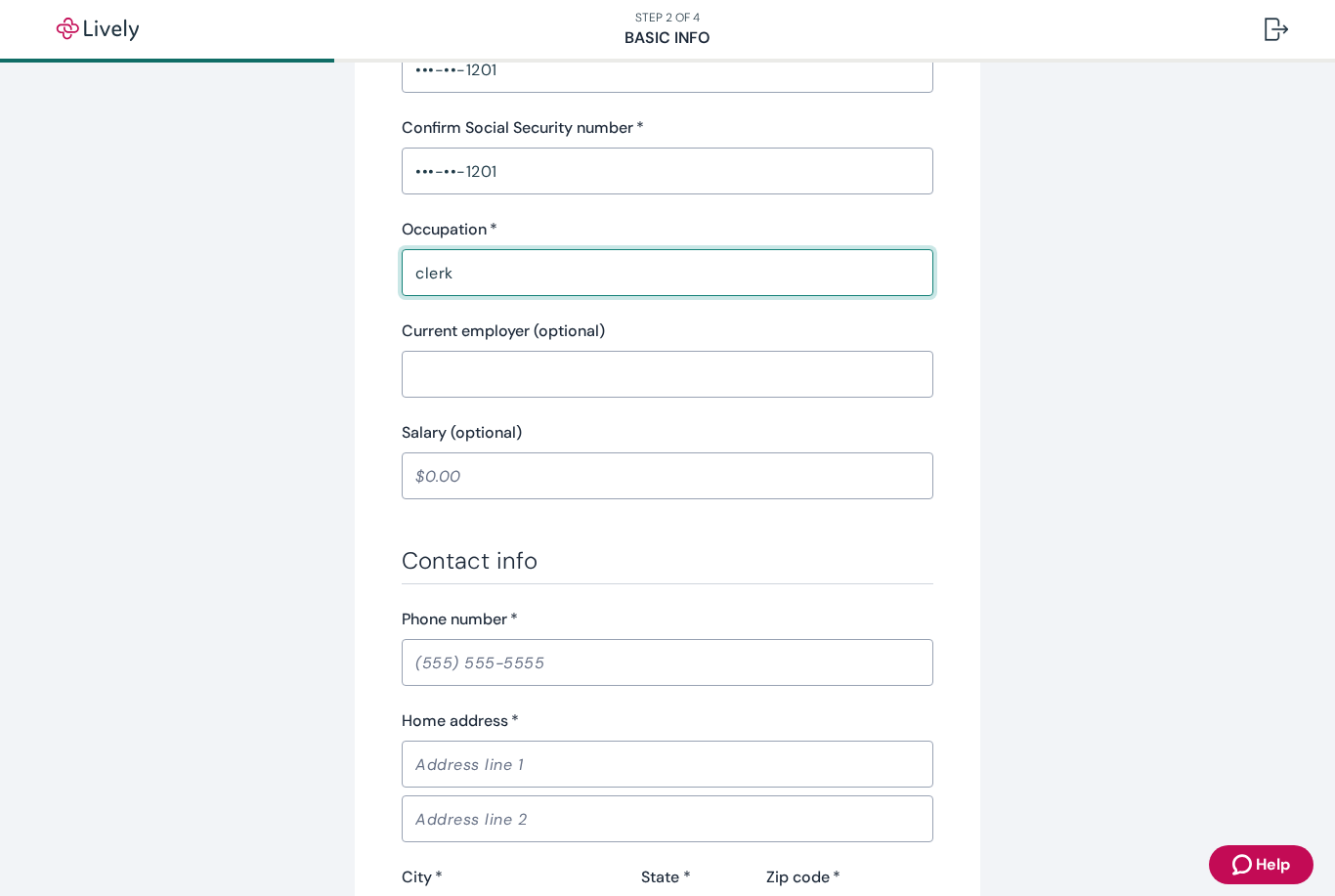
type input "clerk"
click at [451, 659] on input "Phone number   *" at bounding box center [668, 662] width 532 height 39
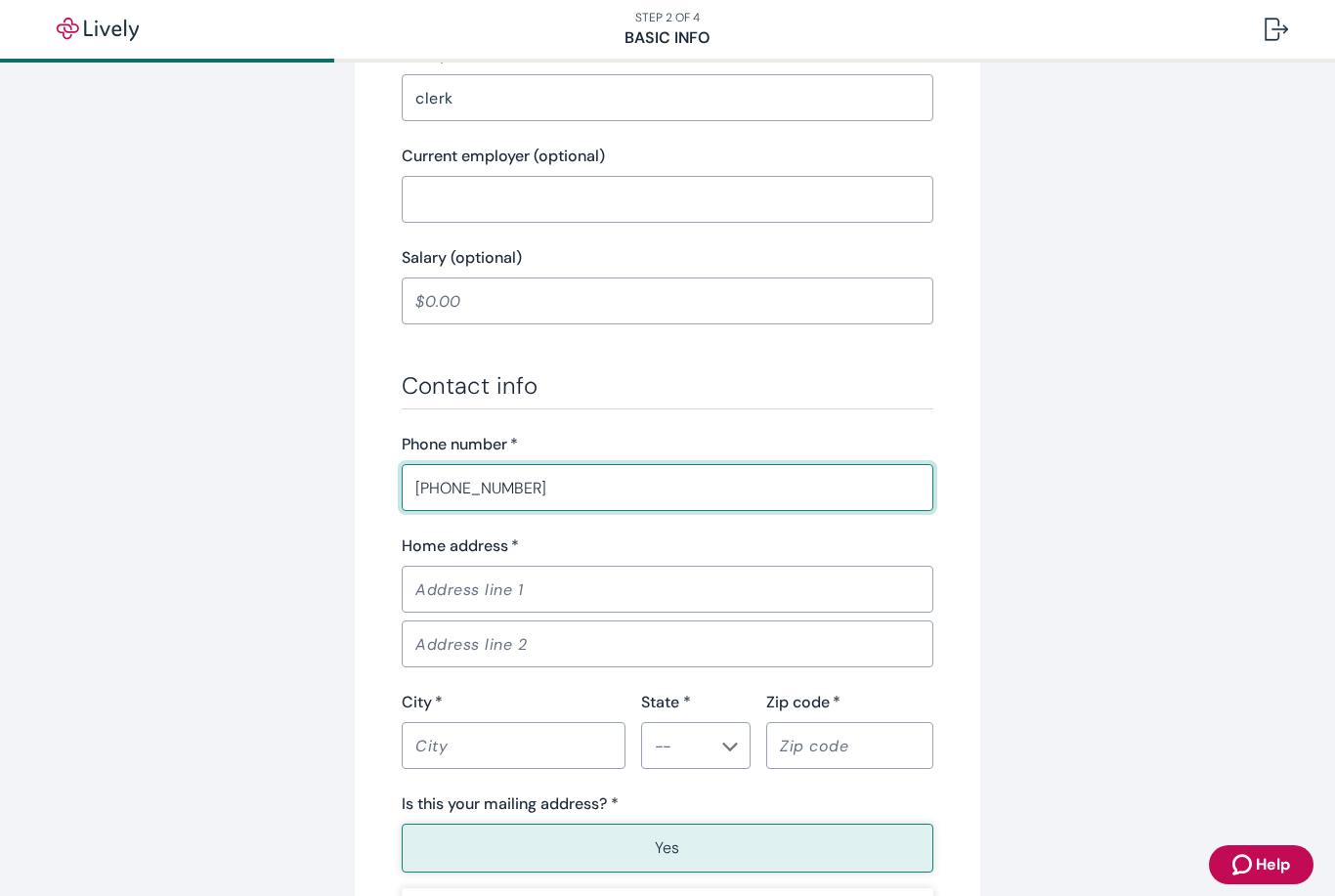
scroll to position [823, 0]
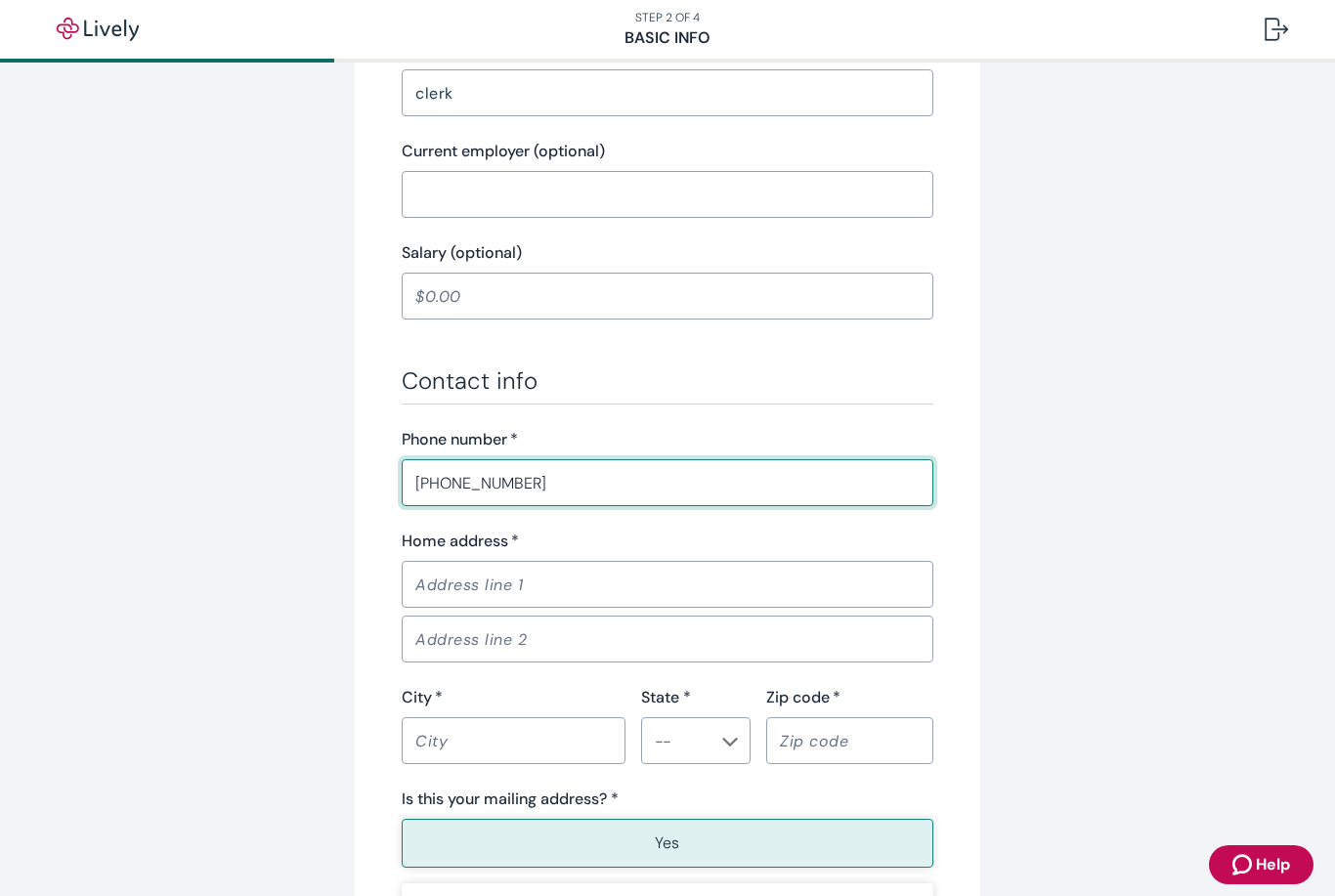
type input "[PHONE_NUMBER]"
click at [539, 601] on input "Home address   *" at bounding box center [668, 585] width 532 height 39
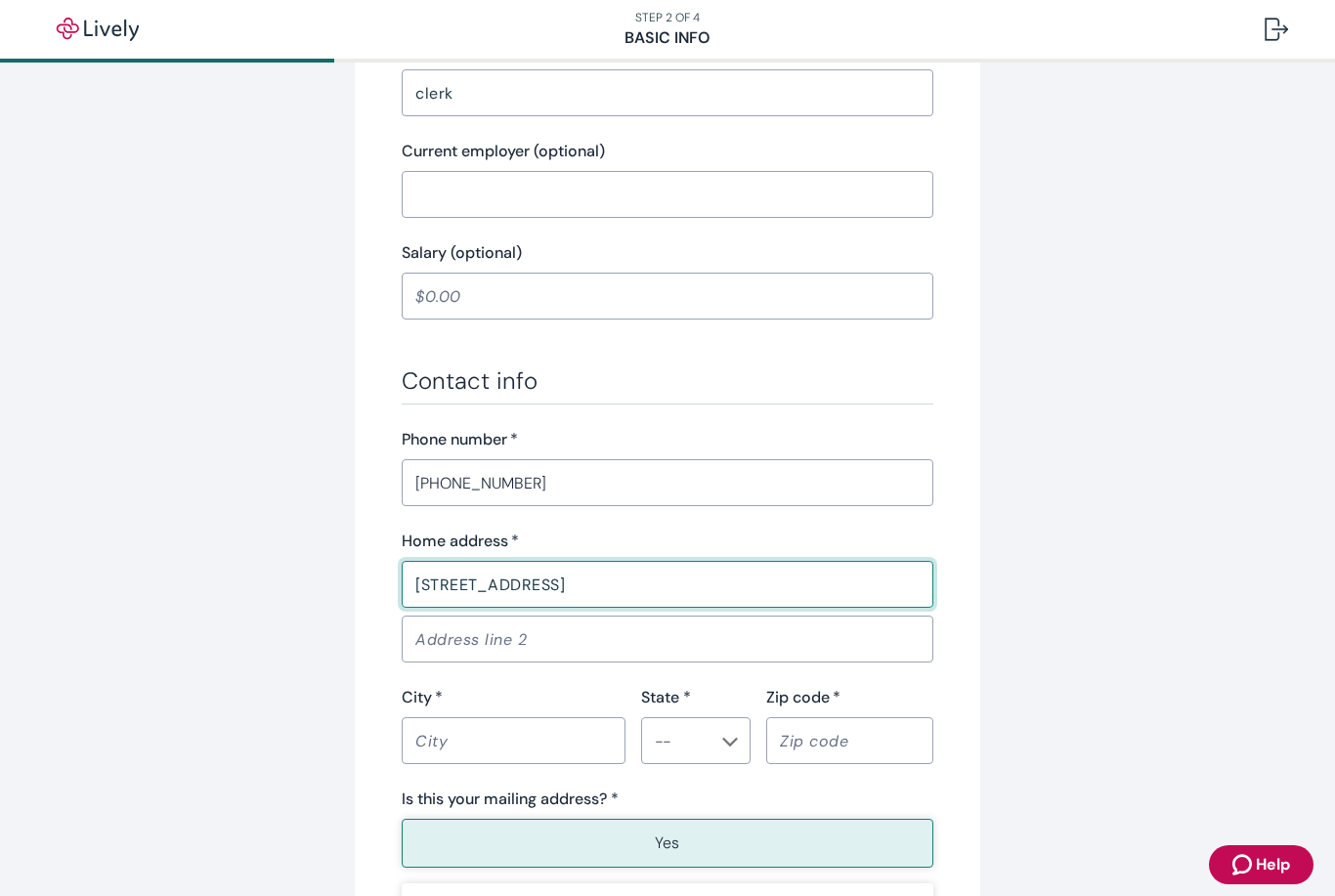
type input "[STREET_ADDRESS]"
click at [484, 739] on input "City   *" at bounding box center [513, 741] width 224 height 39
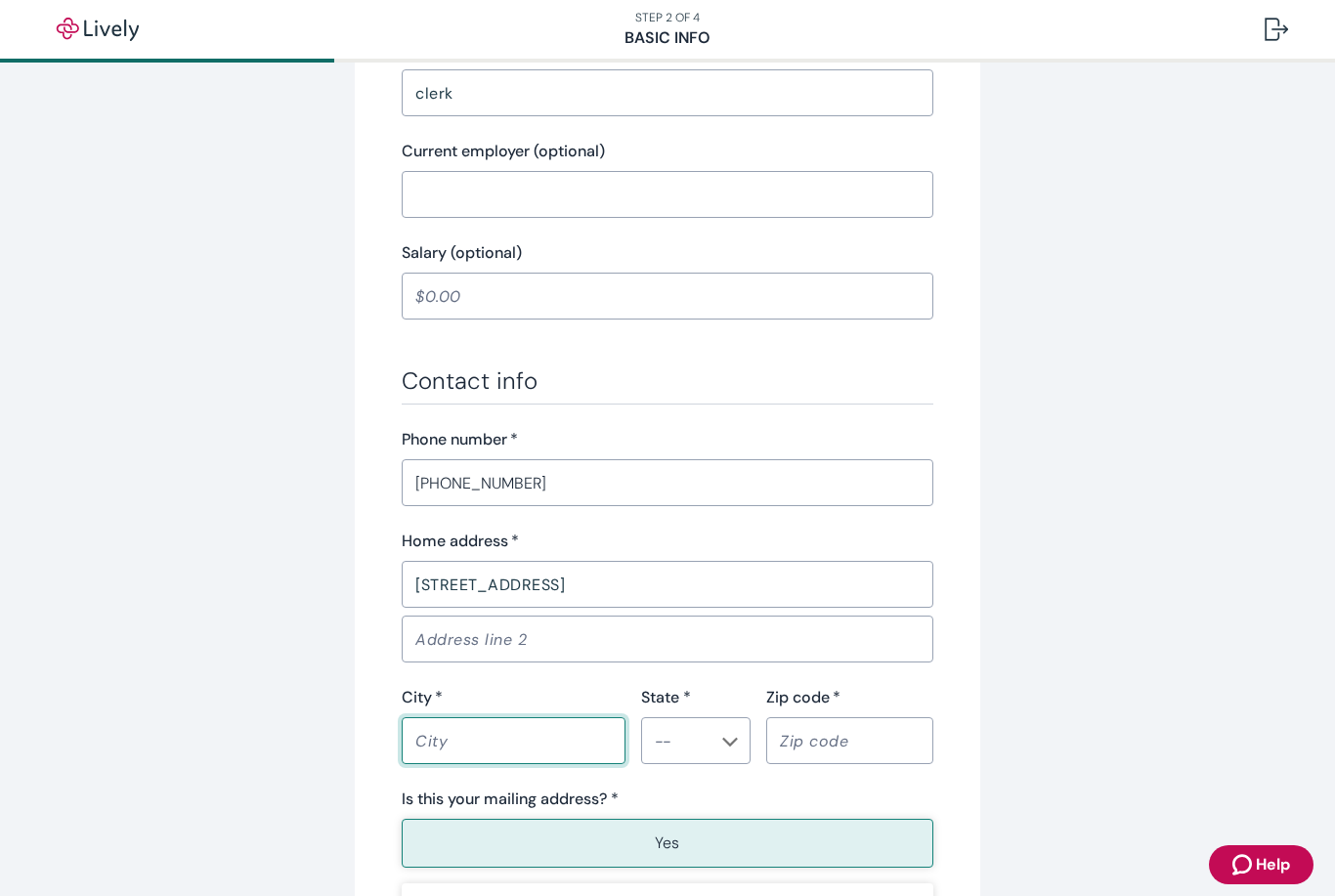
type input "Belcourt"
type input "ND"
type input "58316"
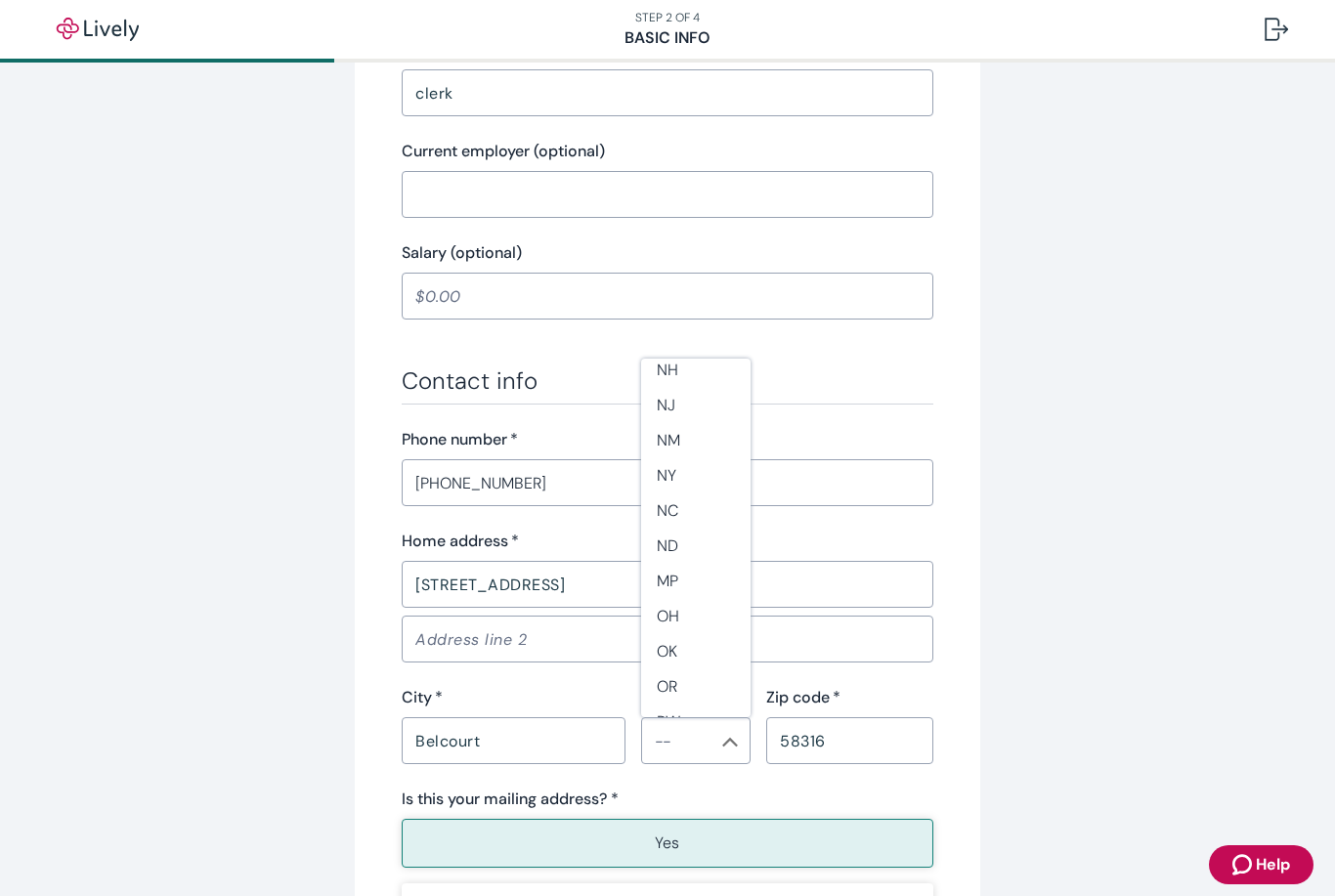
scroll to position [1184, 0]
click at [677, 520] on li "ND" at bounding box center [696, 538] width 110 height 35
type input "ND"
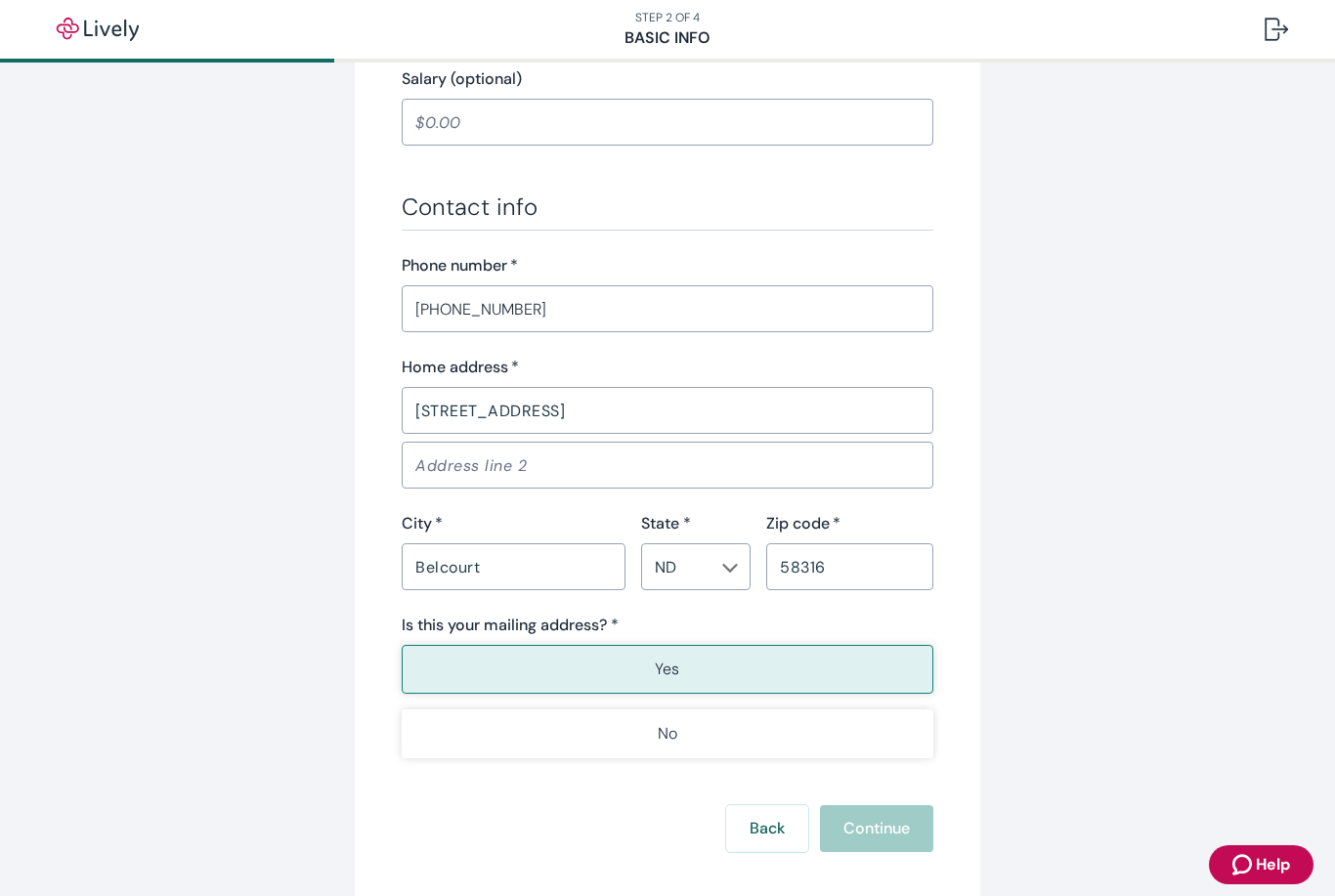
scroll to position [1009, 0]
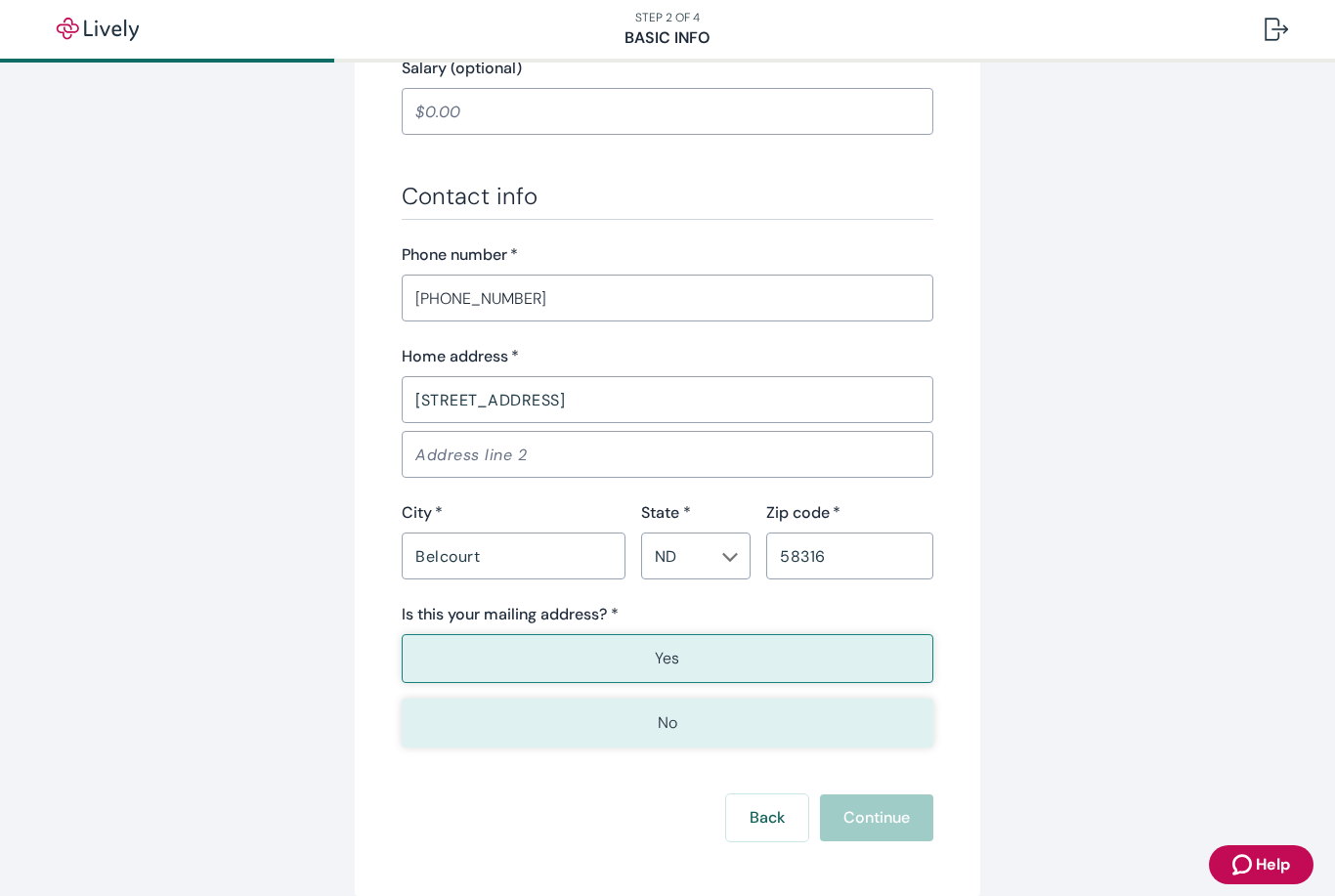
click at [724, 720] on button "No" at bounding box center [668, 723] width 532 height 49
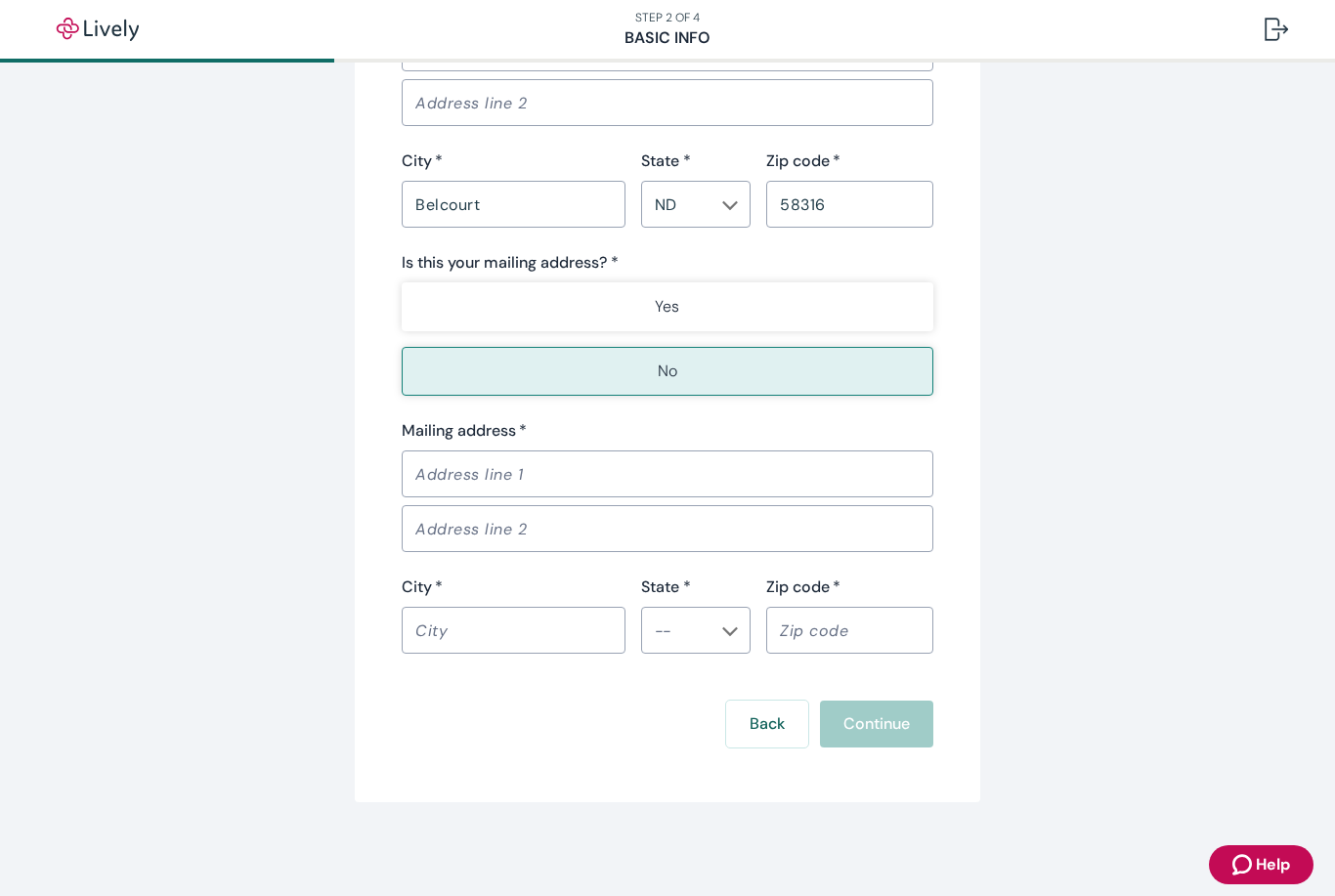
scroll to position [1360, 0]
click at [533, 482] on input "Mailing address   *" at bounding box center [668, 474] width 532 height 39
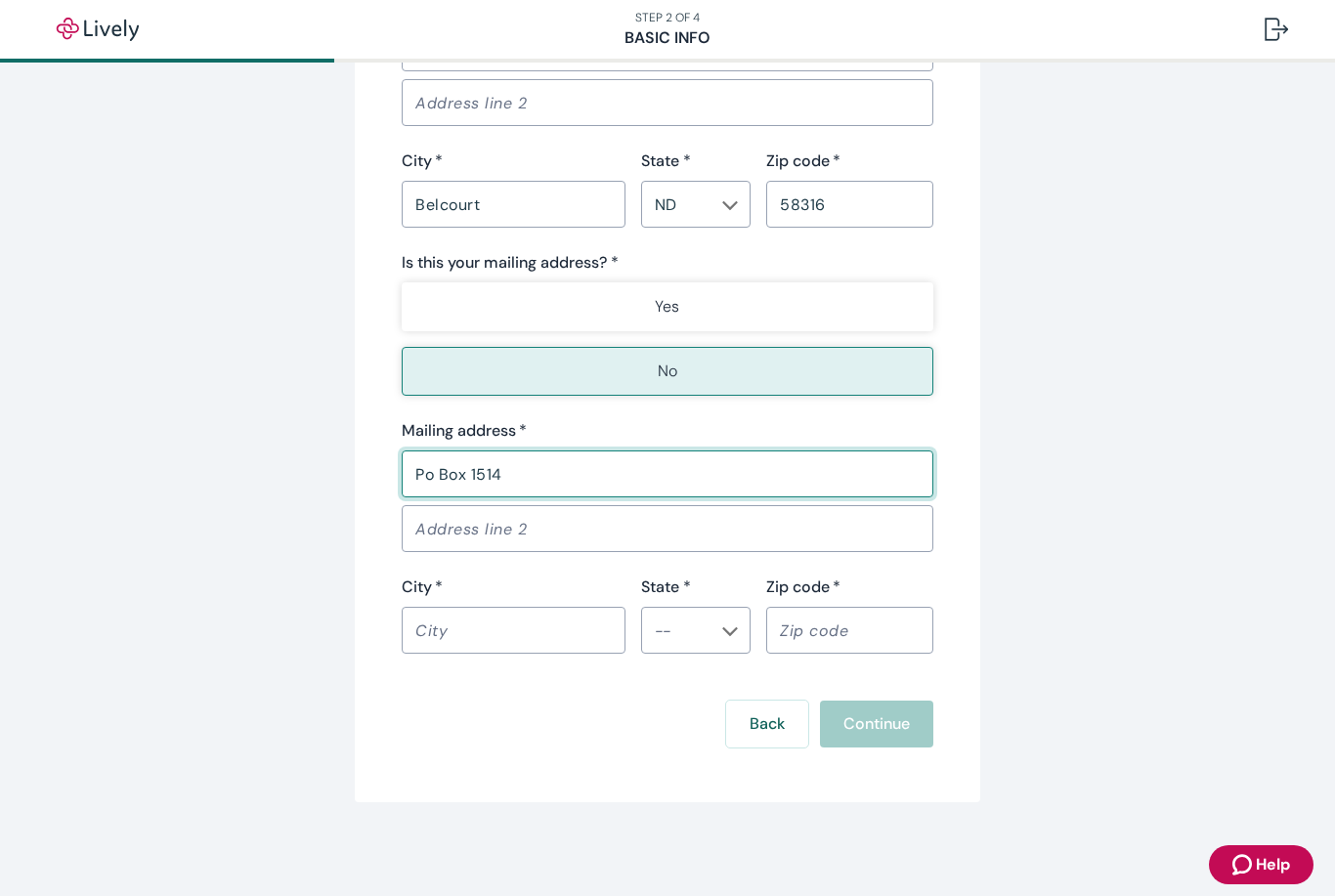
type input "Po Box 1514"
click at [510, 631] on input "City   *" at bounding box center [513, 630] width 224 height 39
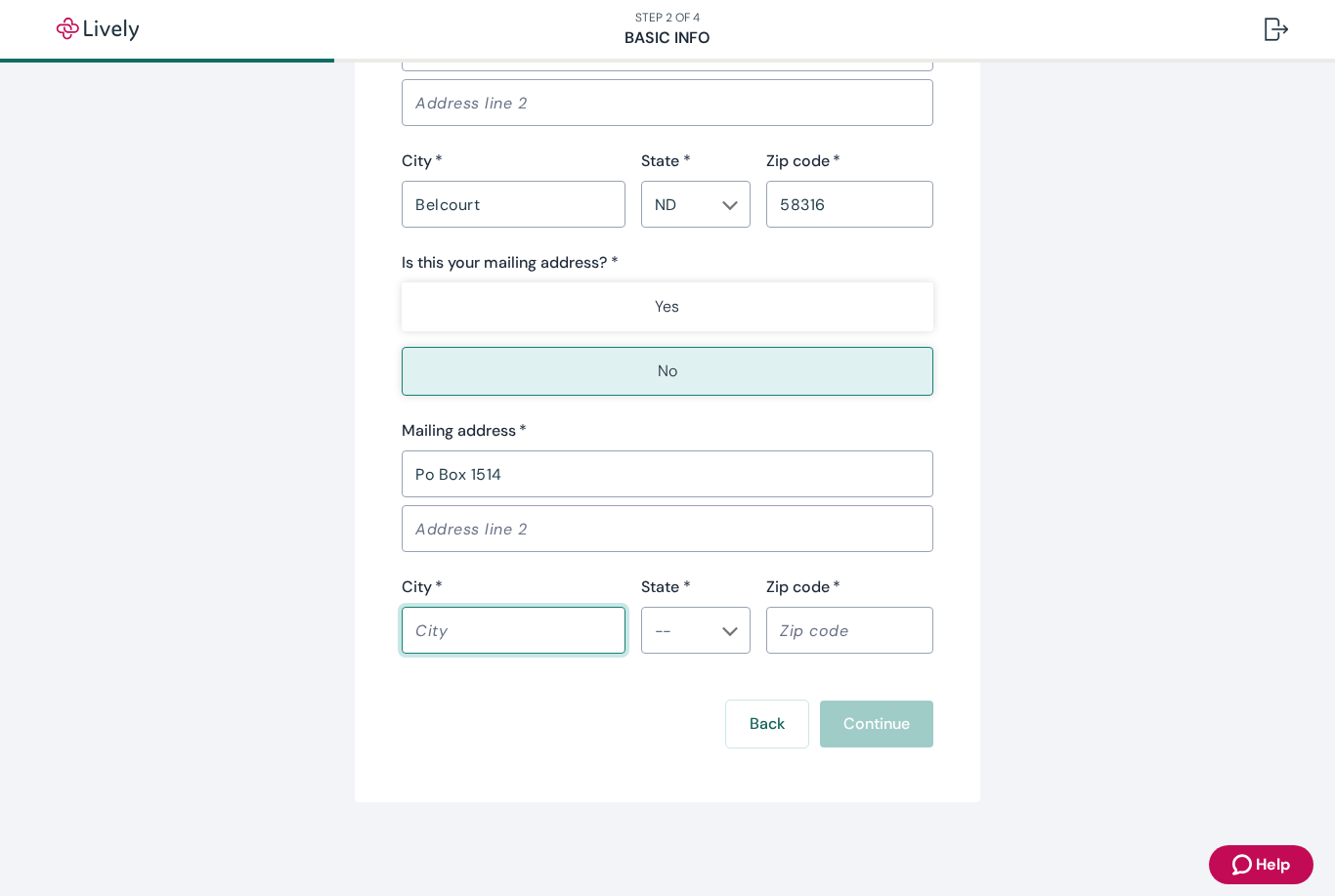
type input "Belcourt"
type input "ND"
type input "58316"
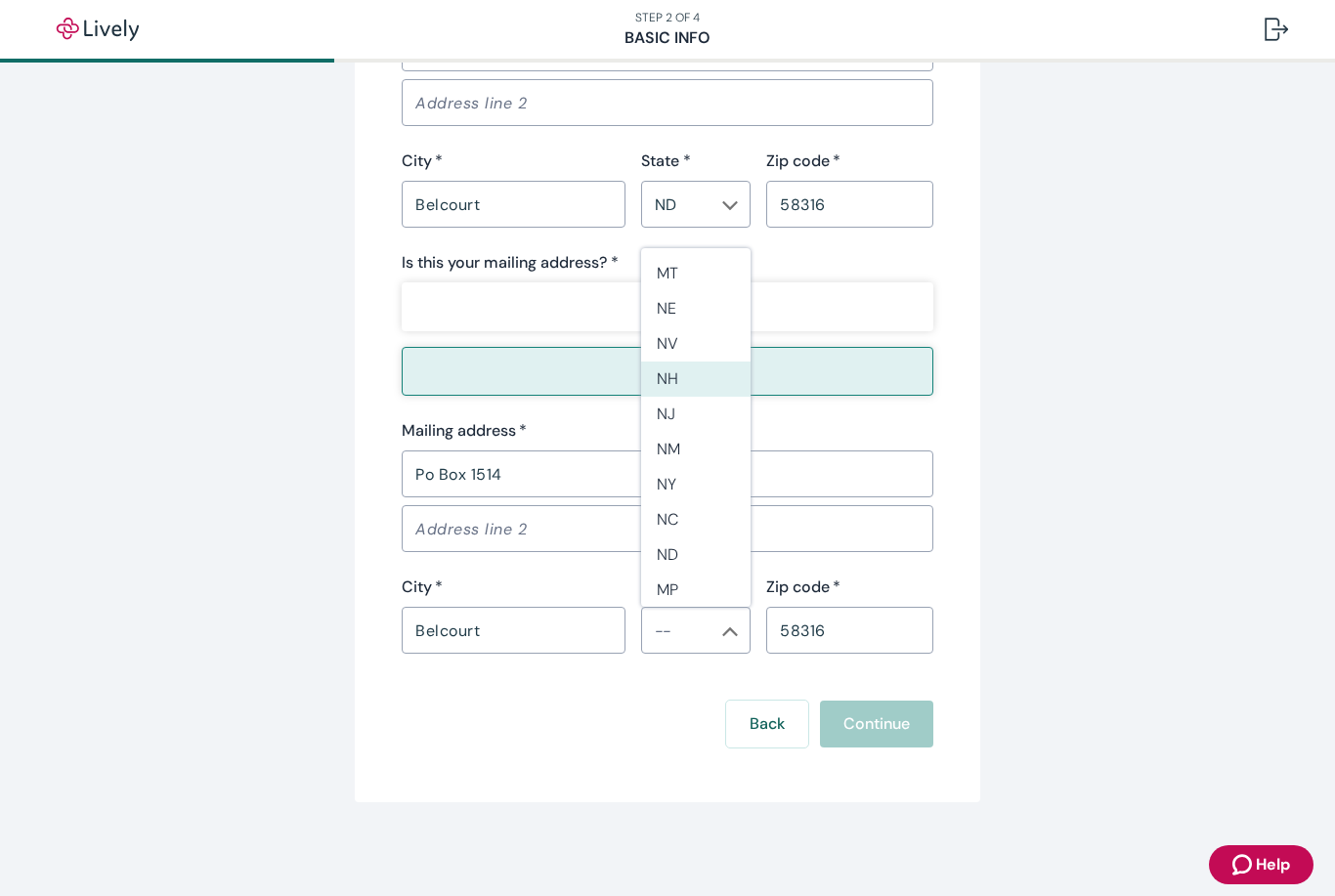
scroll to position [1063, 0]
click at [688, 530] on li "ND" at bounding box center [696, 548] width 110 height 35
type input "ND"
click at [894, 732] on div "Back Continue" at bounding box center [668, 724] width 532 height 47
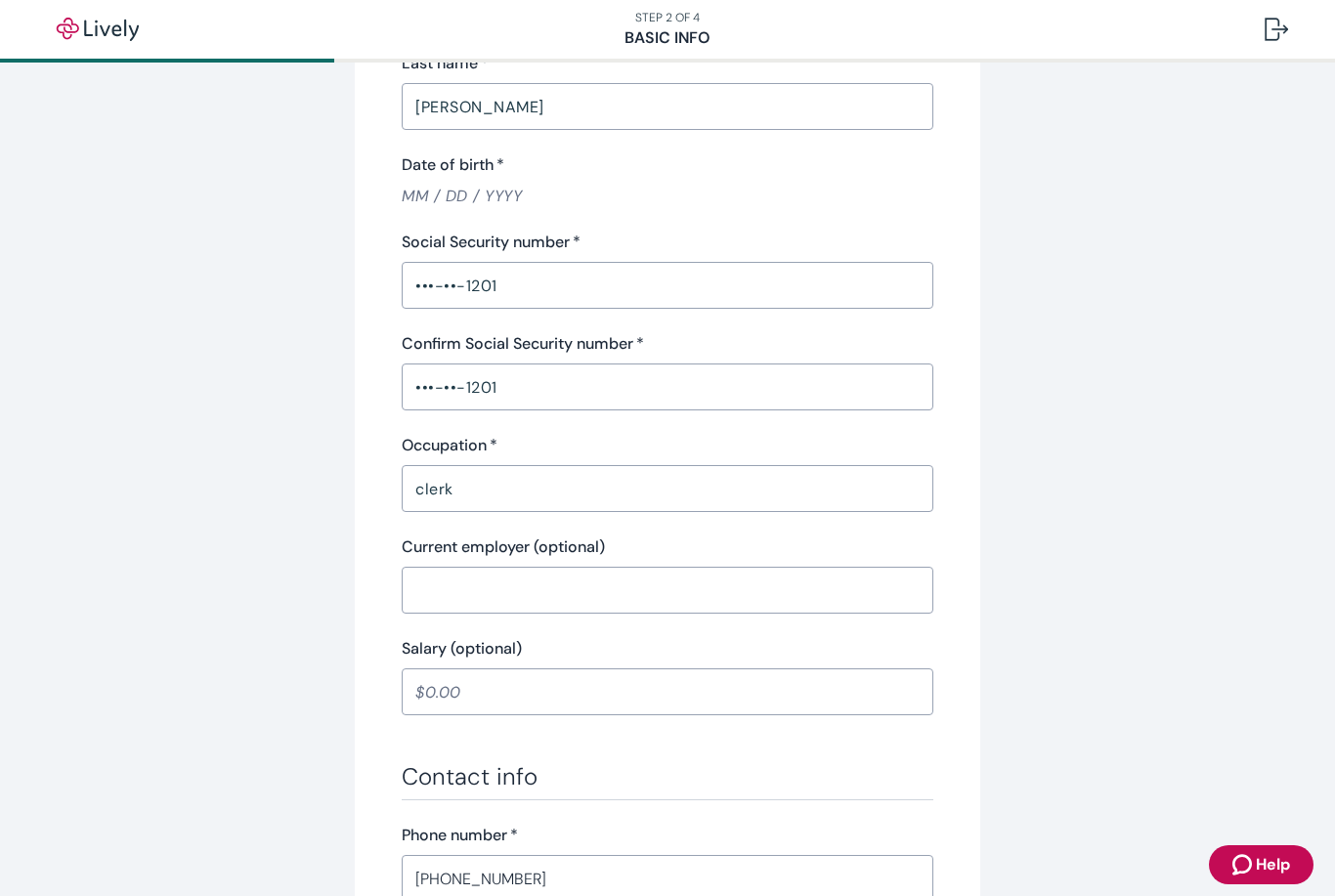
scroll to position [297, 0]
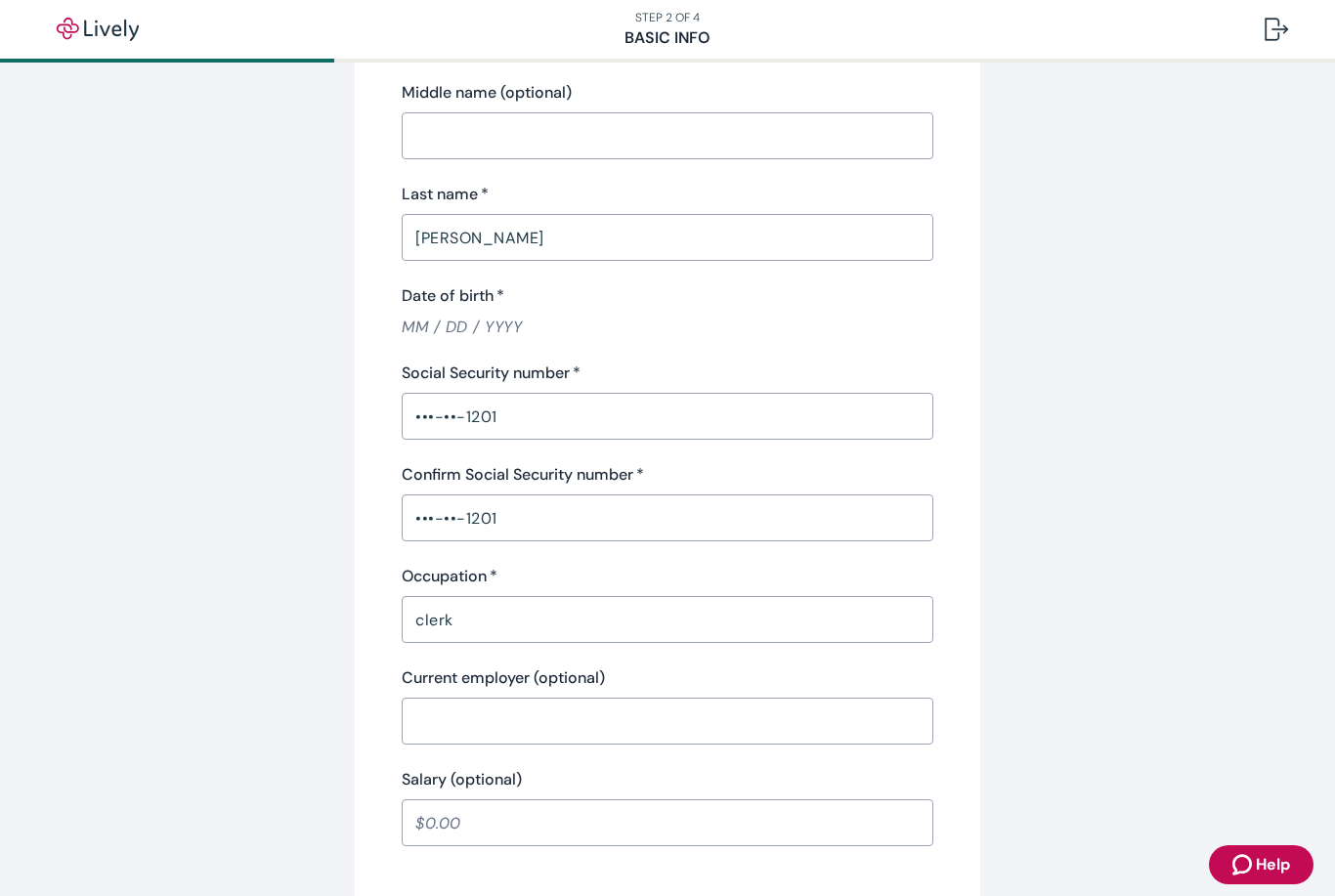
click at [412, 331] on input "Date of birth   *" at bounding box center [668, 327] width 532 height 23
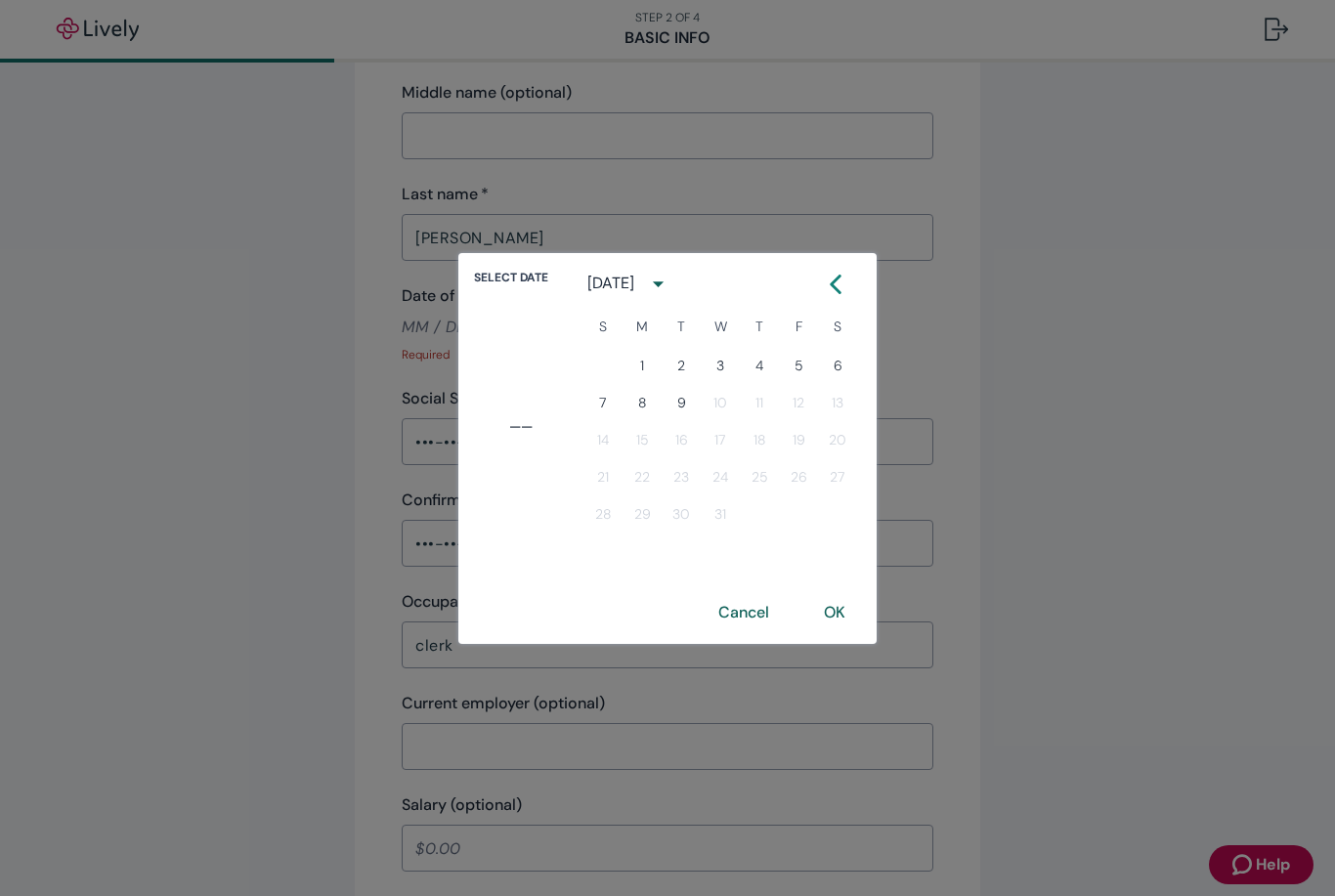
click at [671, 276] on icon "calendar view is open, switch to year view" at bounding box center [658, 284] width 27 height 26
click at [719, 387] on button "1976" at bounding box center [721, 392] width 71 height 35
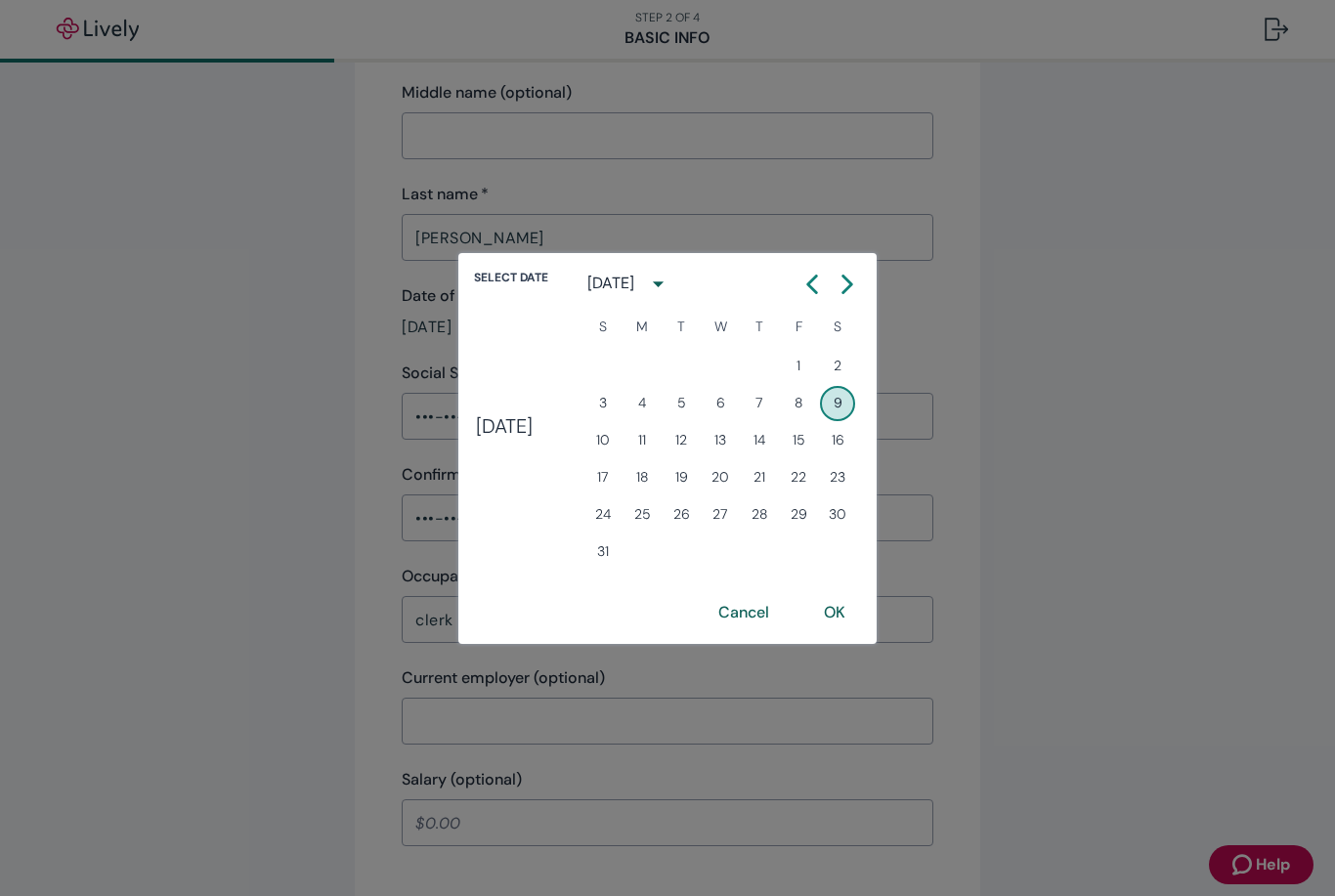
click at [857, 290] on icon "Calendar right arrow" at bounding box center [847, 285] width 20 height 20
click at [865, 276] on button "Next month" at bounding box center [847, 285] width 35 height 35
click at [816, 483] on button "24" at bounding box center [799, 478] width 35 height 35
type input "[DATE]"
click at [860, 613] on button "OK" at bounding box center [834, 612] width 69 height 47
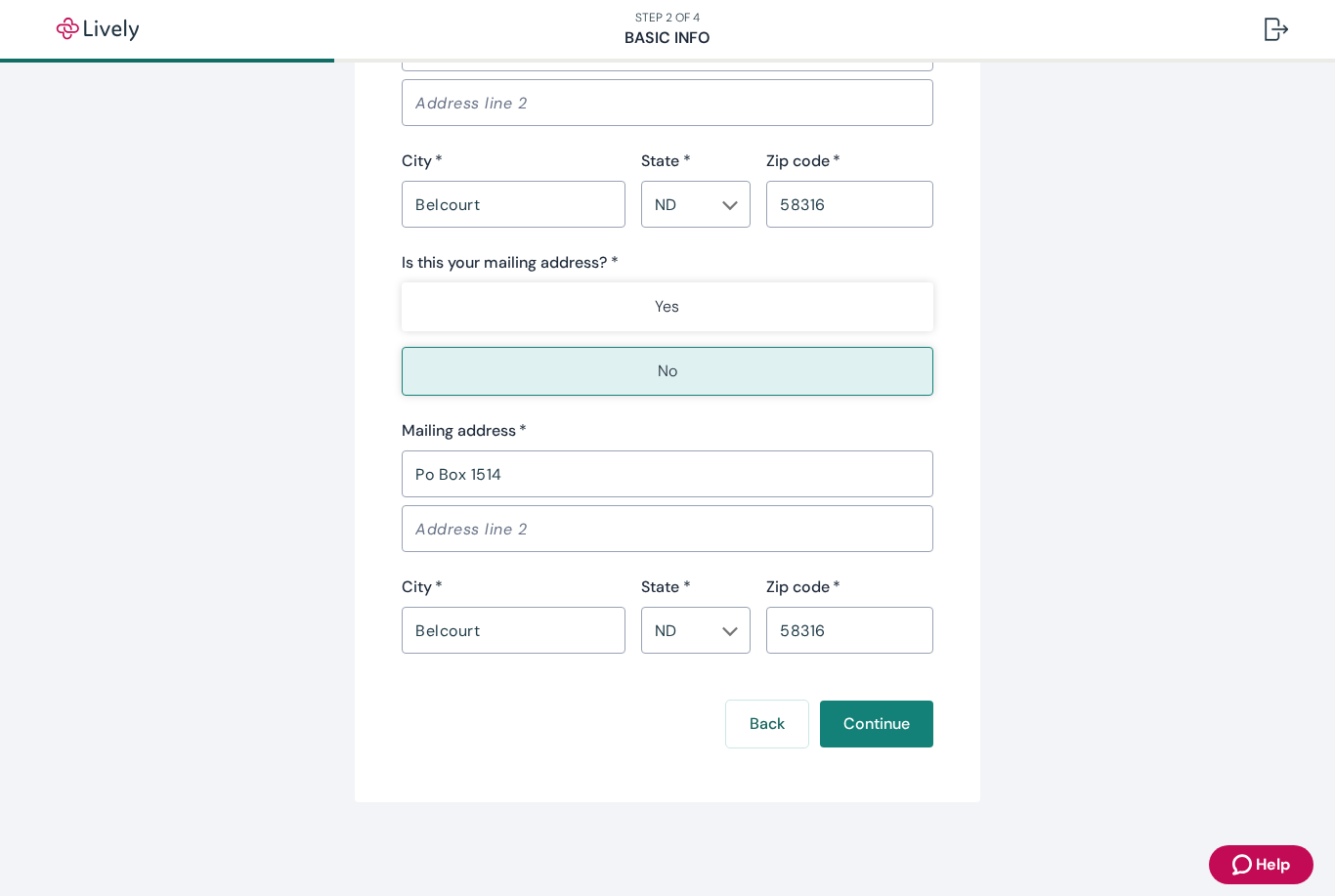
scroll to position [1360, 0]
click at [902, 725] on button "Continue" at bounding box center [877, 724] width 114 height 47
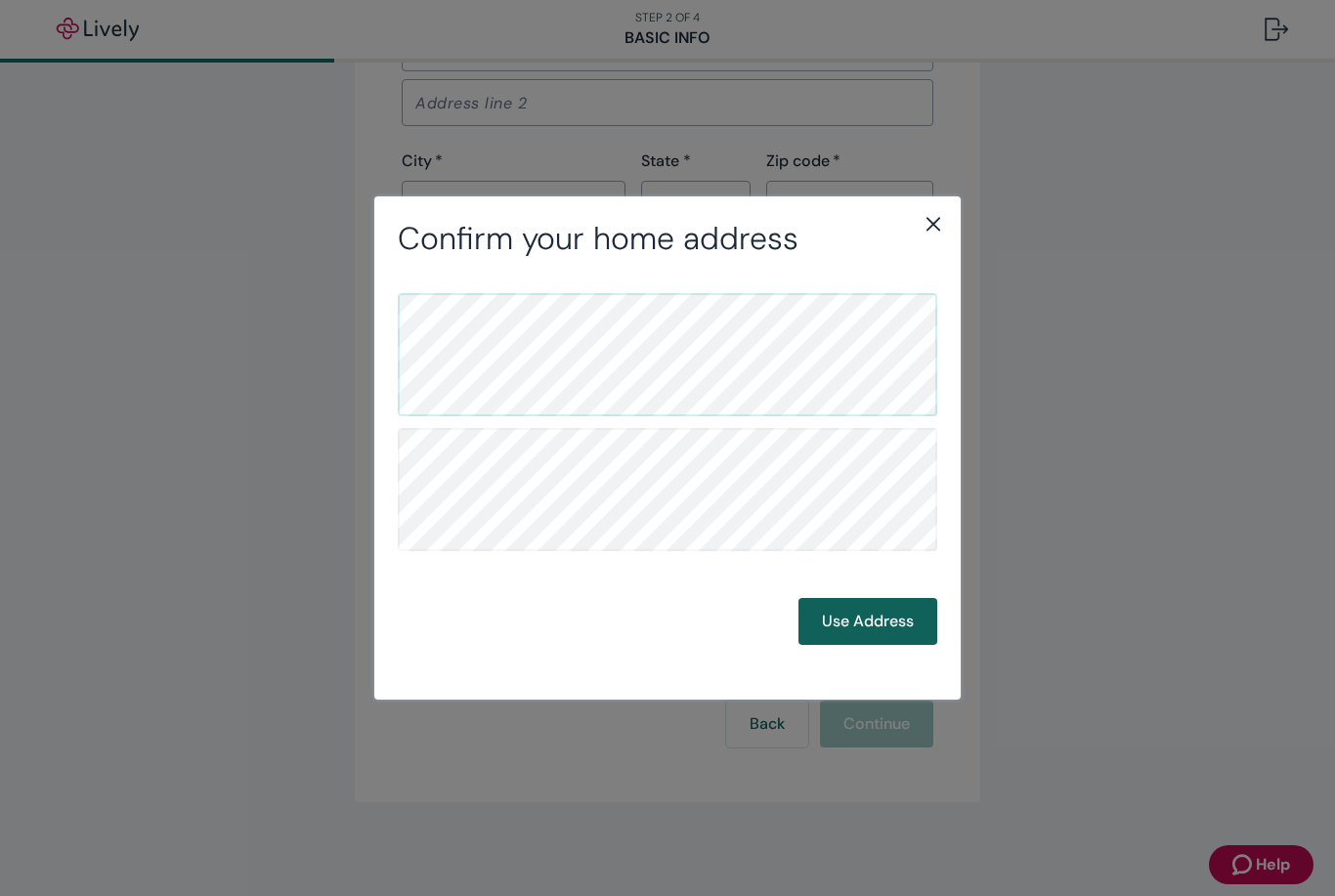
click at [927, 598] on button "Use Address" at bounding box center [868, 621] width 138 height 47
click at [880, 631] on button "Use Address" at bounding box center [868, 621] width 138 height 47
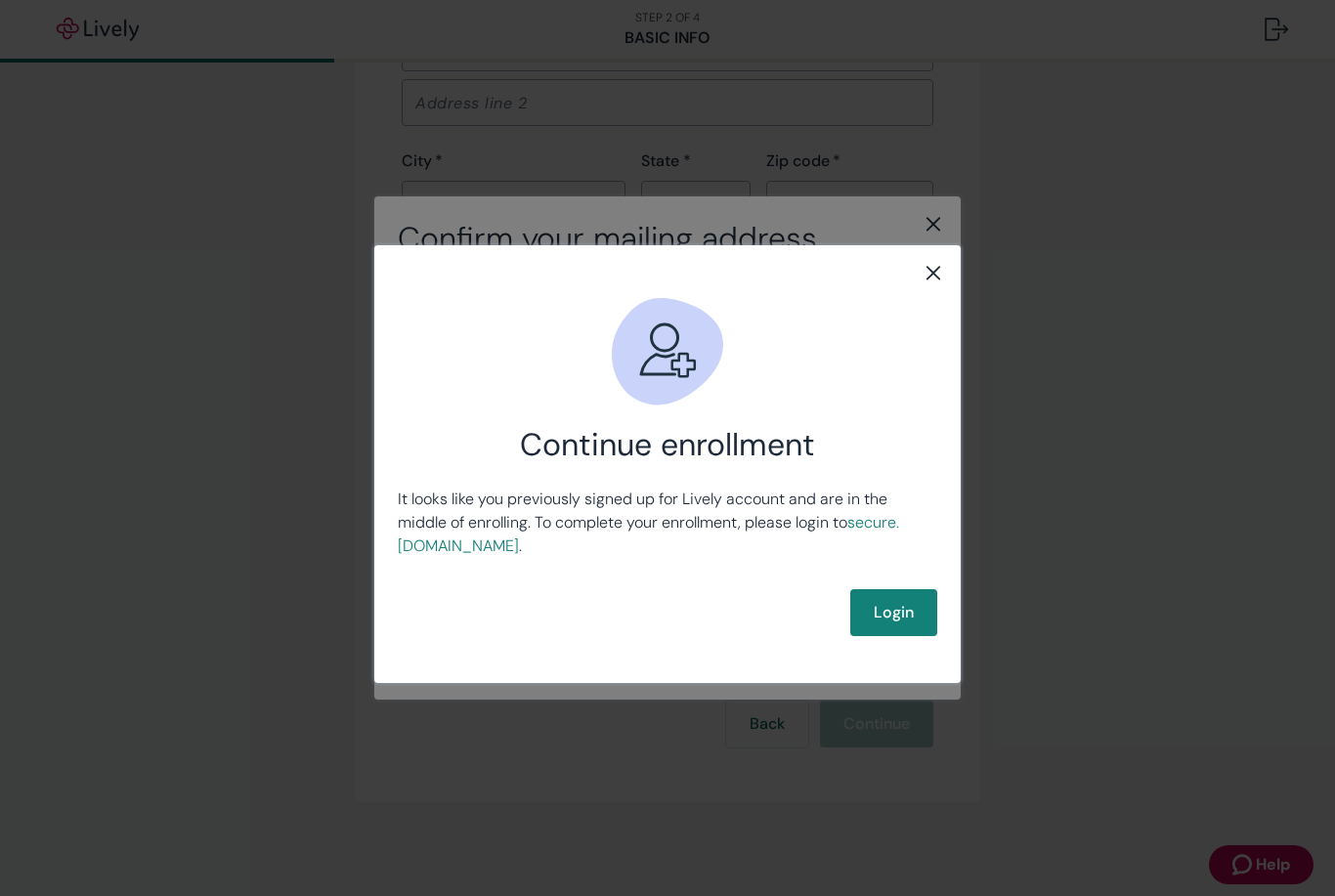
click at [939, 274] on icon "close" at bounding box center [934, 273] width 24 height 24
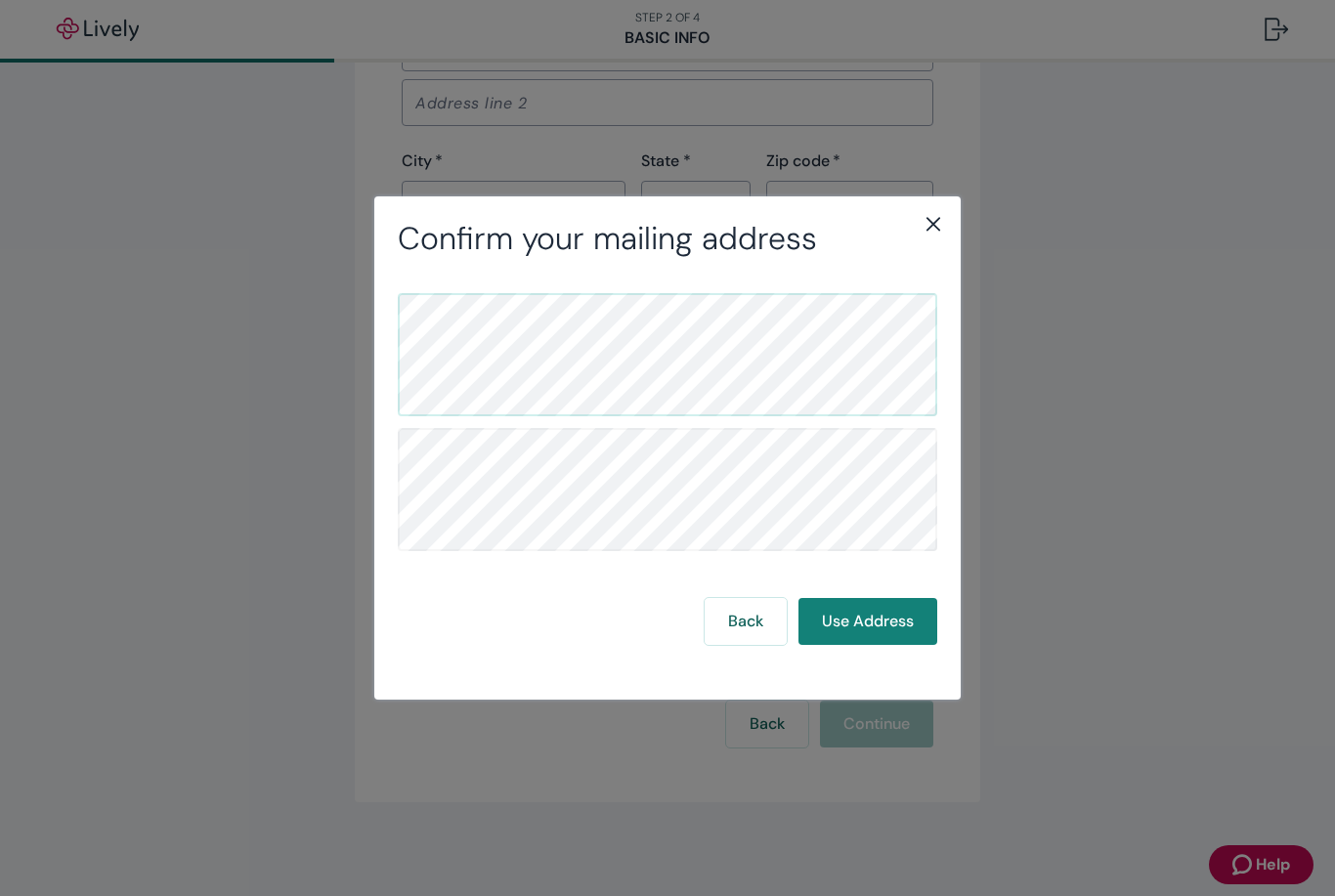
click at [923, 236] on icon "close" at bounding box center [934, 224] width 24 height 24
